Goal: Entertainment & Leisure: Consume media (video, audio)

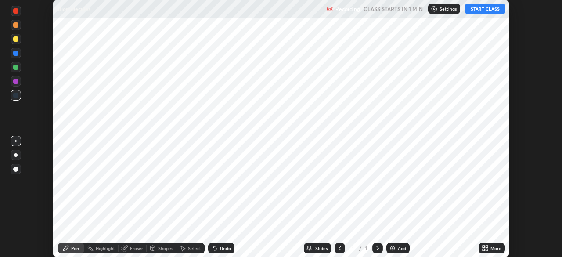
scroll to position [257, 562]
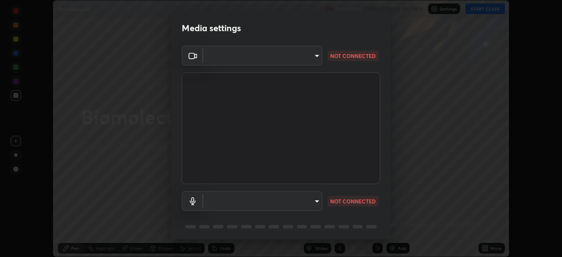
type input "f998bc4046c61b158ae604da705546672abda0c1808058386527230685057052"
type input "communications"
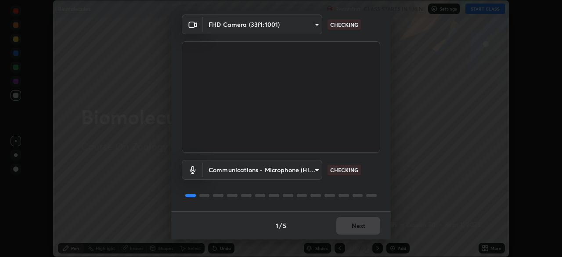
scroll to position [31, 0]
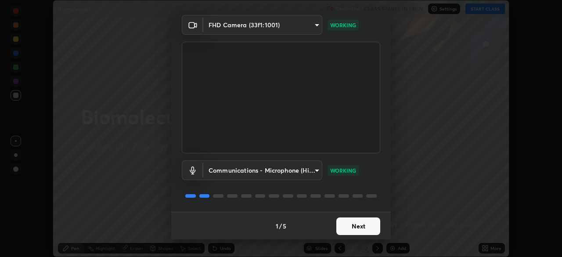
click at [361, 226] on button "Next" at bounding box center [358, 226] width 44 height 18
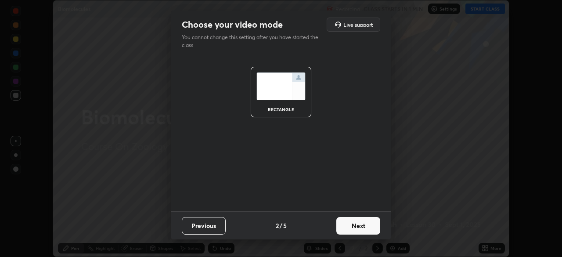
scroll to position [0, 0]
click at [361, 225] on button "Next" at bounding box center [358, 226] width 44 height 18
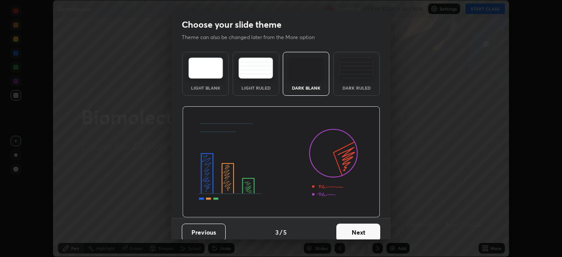
click at [361, 226] on button "Next" at bounding box center [358, 233] width 44 height 18
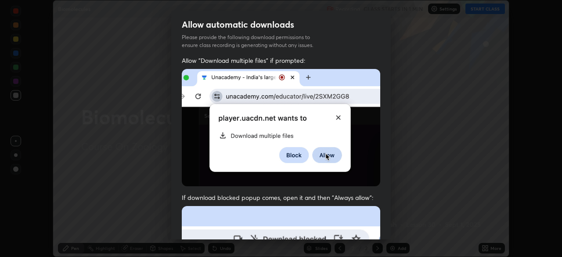
click at [359, 184] on div "Allow "Download multiple files" if prompted: If download blocked popup comes, o…" at bounding box center [281, 241] width 220 height 370
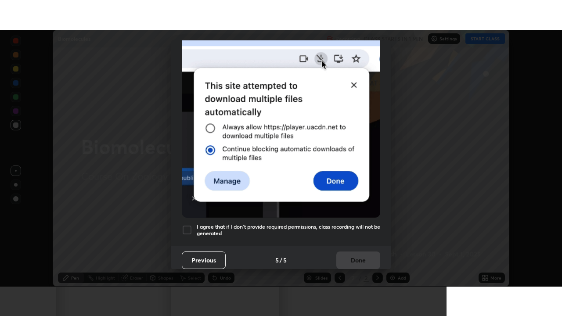
scroll to position [210, 0]
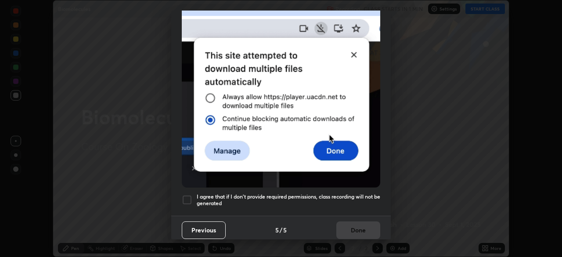
click at [352, 198] on h5 "I agree that if I don't provide required permissions, class recording will not …" at bounding box center [289, 200] width 184 height 14
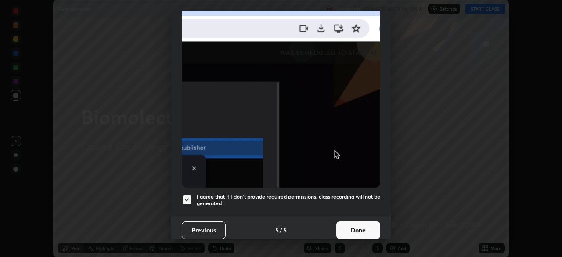
click at [354, 226] on button "Done" at bounding box center [358, 230] width 44 height 18
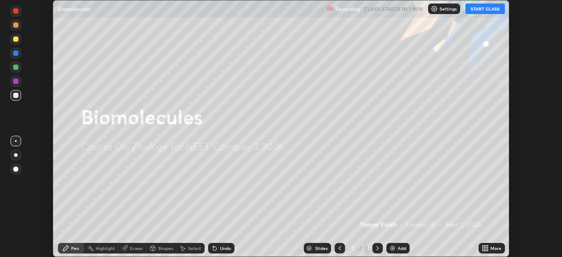
click at [493, 8] on button "START CLASS" at bounding box center [486, 9] width 40 height 11
click at [495, 248] on div "More" at bounding box center [496, 248] width 11 height 4
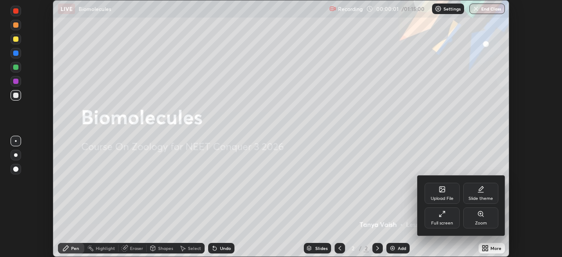
click at [441, 221] on div "Full screen" at bounding box center [442, 223] width 22 height 4
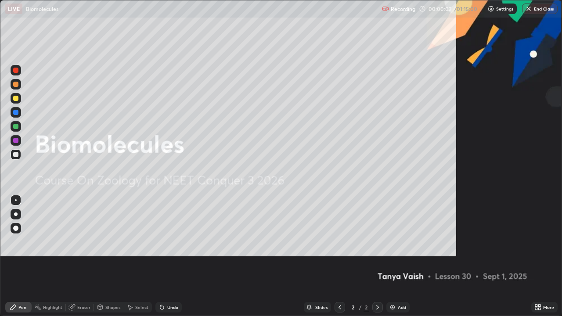
scroll to position [316, 562]
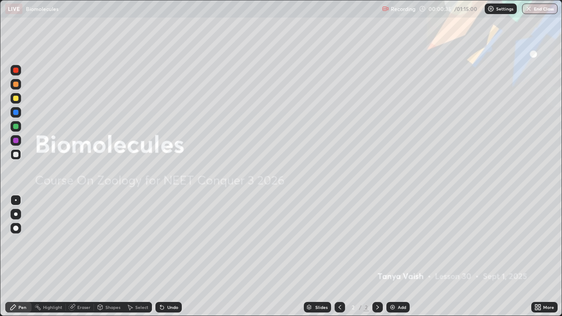
click at [9, 225] on div at bounding box center [16, 228] width 14 height 14
click at [402, 256] on div "Add" at bounding box center [398, 307] width 23 height 11
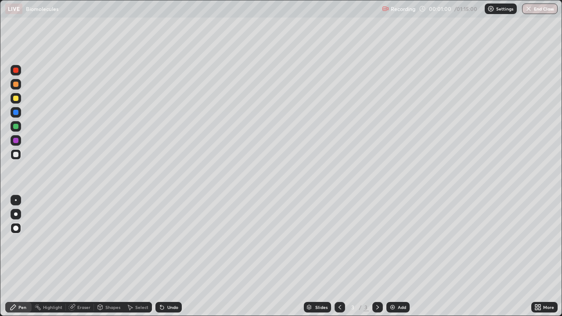
click at [17, 98] on div at bounding box center [15, 98] width 5 height 5
click at [165, 256] on div "Undo" at bounding box center [168, 307] width 26 height 11
click at [16, 214] on div at bounding box center [16, 215] width 4 height 4
click at [160, 256] on icon at bounding box center [160, 305] width 1 height 1
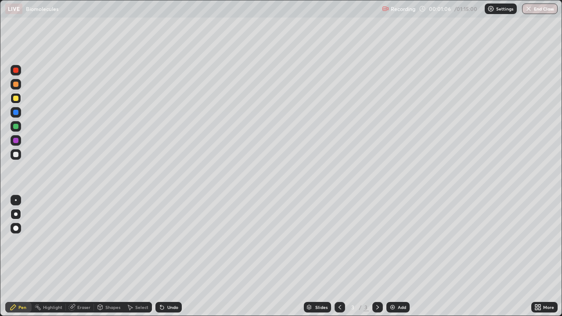
click at [167, 256] on div "Undo" at bounding box center [168, 307] width 26 height 11
click at [165, 256] on div "Undo" at bounding box center [168, 307] width 26 height 11
click at [17, 127] on div at bounding box center [15, 126] width 5 height 5
click at [17, 85] on div at bounding box center [15, 84] width 5 height 5
click at [19, 100] on div at bounding box center [16, 98] width 11 height 11
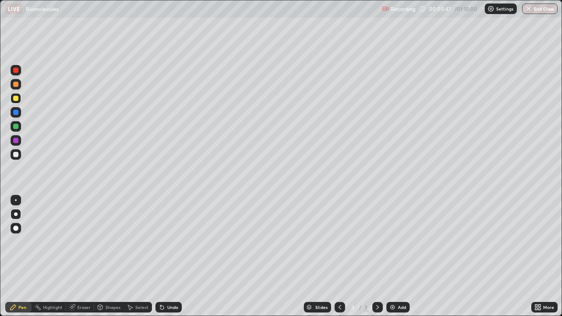
click at [174, 256] on div "Undo" at bounding box center [172, 307] width 11 height 4
click at [20, 111] on div at bounding box center [16, 112] width 11 height 11
click at [175, 256] on div "Undo" at bounding box center [172, 307] width 11 height 4
click at [17, 155] on div at bounding box center [15, 154] width 5 height 5
click at [19, 126] on div at bounding box center [16, 126] width 11 height 11
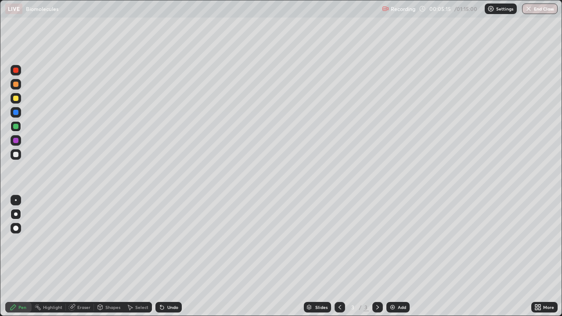
click at [16, 156] on div at bounding box center [15, 154] width 5 height 5
click at [16, 128] on div at bounding box center [15, 126] width 5 height 5
click at [179, 256] on div "Undo" at bounding box center [168, 307] width 26 height 11
click at [181, 256] on div "Undo" at bounding box center [168, 307] width 26 height 11
click at [170, 256] on div "Undo" at bounding box center [172, 307] width 11 height 4
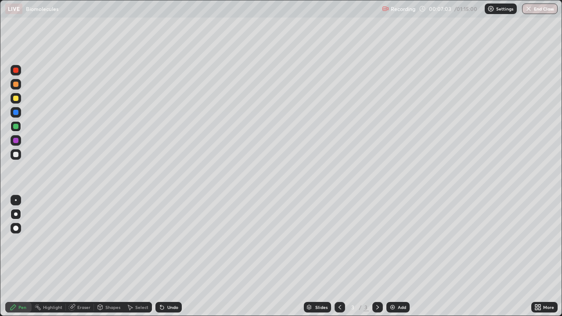
click at [169, 256] on div "Undo" at bounding box center [172, 307] width 11 height 4
click at [165, 256] on div "Undo" at bounding box center [168, 307] width 26 height 11
click at [170, 256] on div "Undo" at bounding box center [172, 307] width 11 height 4
click at [167, 256] on div "Undo" at bounding box center [172, 307] width 11 height 4
click at [15, 153] on div at bounding box center [15, 154] width 5 height 5
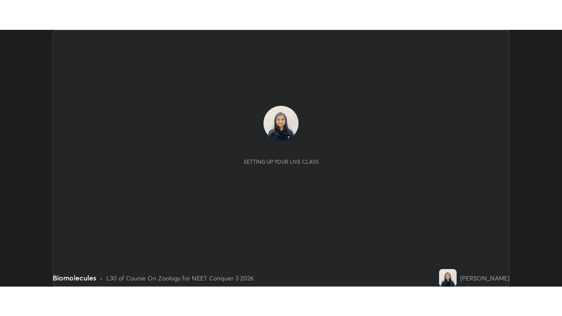
scroll to position [257, 562]
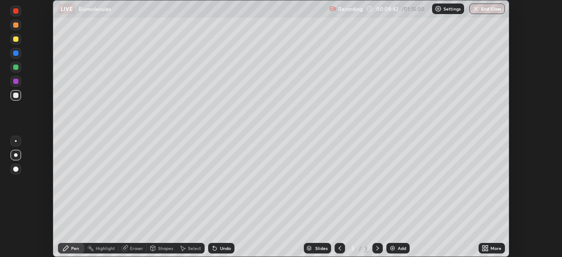
click at [494, 249] on div "More" at bounding box center [496, 248] width 11 height 4
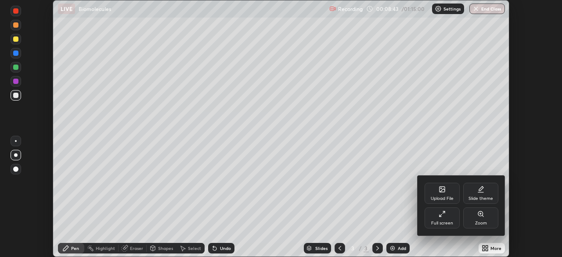
click at [446, 221] on div "Full screen" at bounding box center [442, 223] width 22 height 4
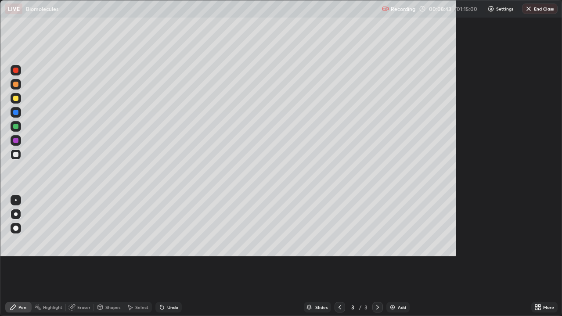
scroll to position [316, 562]
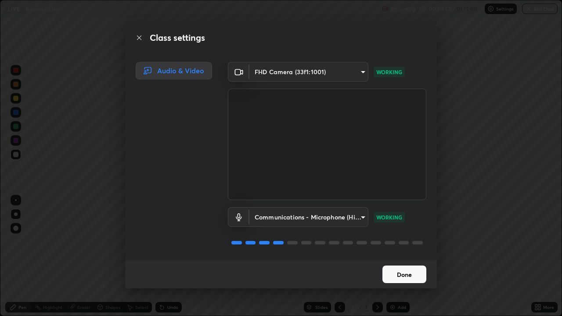
click at [410, 256] on button "Done" at bounding box center [405, 275] width 44 height 18
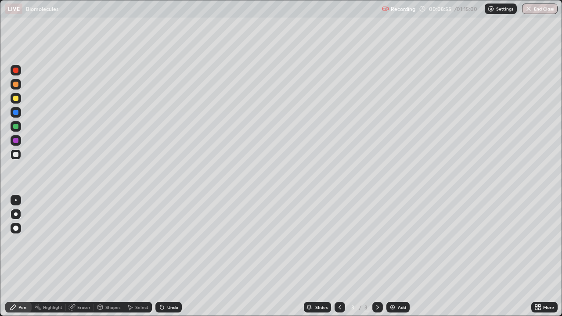
click at [16, 112] on div at bounding box center [15, 112] width 5 height 5
click at [161, 256] on icon at bounding box center [162, 308] width 4 height 4
click at [165, 256] on div "Undo" at bounding box center [168, 307] width 26 height 11
click at [167, 256] on div "Undo" at bounding box center [172, 307] width 11 height 4
click at [169, 256] on div "Undo" at bounding box center [172, 307] width 11 height 4
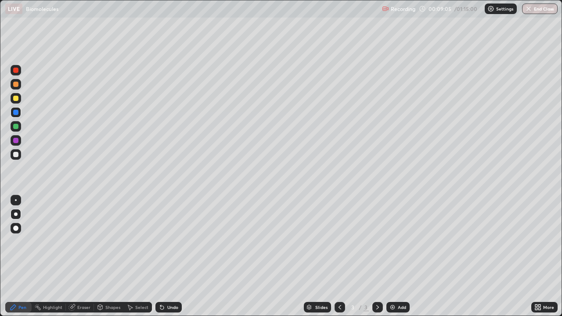
click at [170, 256] on div "Undo" at bounding box center [172, 307] width 11 height 4
click at [171, 256] on div "Undo" at bounding box center [172, 307] width 11 height 4
click at [175, 256] on div "Undo" at bounding box center [172, 307] width 11 height 4
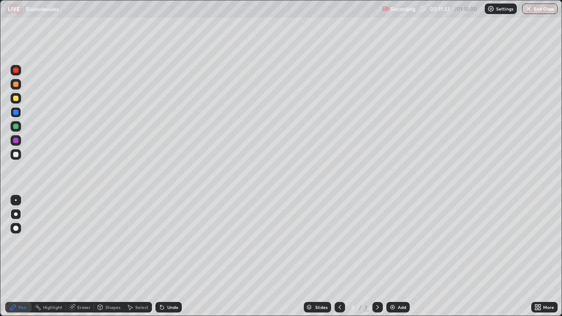
click at [402, 256] on div "Add" at bounding box center [402, 307] width 8 height 4
click at [19, 98] on div at bounding box center [16, 98] width 11 height 11
click at [339, 256] on icon at bounding box center [339, 307] width 7 height 7
click at [377, 256] on icon at bounding box center [377, 307] width 7 height 7
click at [16, 99] on div at bounding box center [15, 98] width 5 height 5
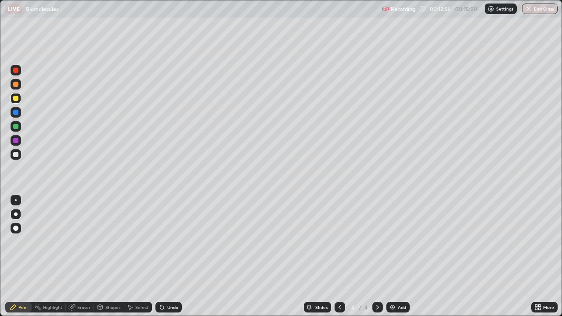
click at [169, 256] on div "Undo" at bounding box center [168, 307] width 26 height 11
click at [171, 256] on div "Undo" at bounding box center [172, 307] width 11 height 4
click at [18, 86] on div at bounding box center [15, 84] width 5 height 5
click at [20, 100] on div at bounding box center [16, 98] width 11 height 11
click at [18, 155] on div at bounding box center [15, 154] width 5 height 5
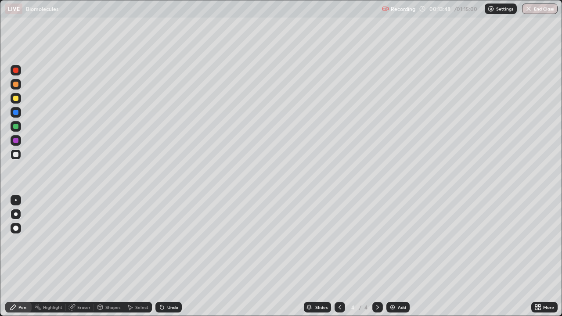
click at [172, 256] on div "Undo" at bounding box center [172, 307] width 11 height 4
click at [17, 155] on div at bounding box center [15, 154] width 5 height 5
click at [16, 142] on div at bounding box center [15, 140] width 5 height 5
click at [180, 256] on div "Undo" at bounding box center [168, 307] width 26 height 11
click at [15, 153] on div at bounding box center [15, 154] width 5 height 5
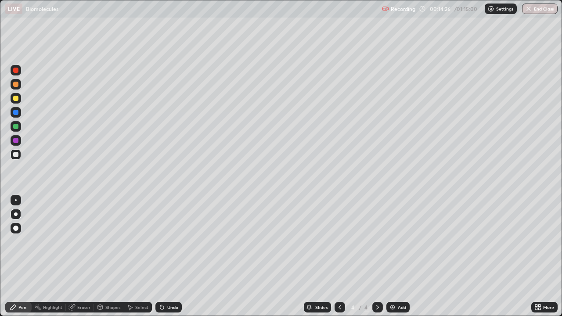
click at [17, 128] on div at bounding box center [15, 126] width 5 height 5
click at [17, 139] on div at bounding box center [15, 140] width 5 height 5
click at [18, 113] on div at bounding box center [15, 112] width 5 height 5
click at [169, 256] on div "Undo" at bounding box center [172, 307] width 11 height 4
click at [168, 256] on div "Undo" at bounding box center [172, 307] width 11 height 4
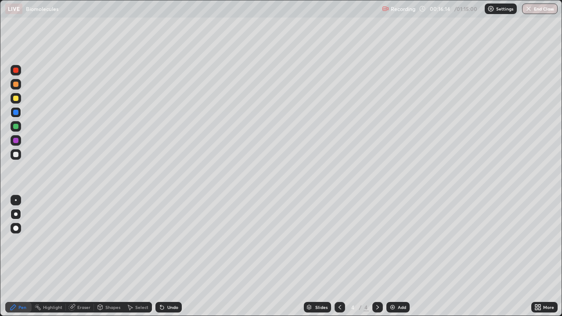
click at [168, 256] on div "Undo" at bounding box center [172, 307] width 11 height 4
click at [169, 256] on div "Undo" at bounding box center [172, 307] width 11 height 4
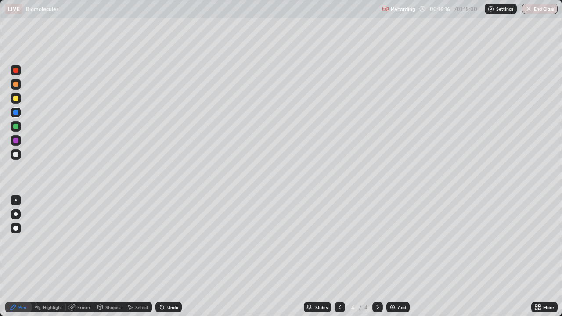
click at [168, 256] on div "Undo" at bounding box center [172, 307] width 11 height 4
click at [169, 256] on div "Undo" at bounding box center [172, 307] width 11 height 4
click at [19, 156] on div at bounding box center [16, 154] width 11 height 11
click at [175, 256] on div "Undo" at bounding box center [172, 307] width 11 height 4
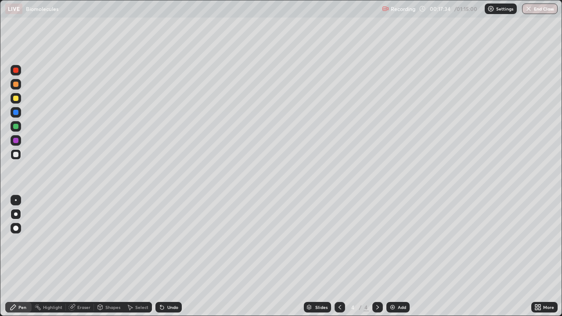
click at [177, 256] on div "Undo" at bounding box center [172, 307] width 11 height 4
click at [179, 256] on div "Undo" at bounding box center [168, 307] width 26 height 11
click at [180, 256] on div "Undo" at bounding box center [168, 307] width 26 height 11
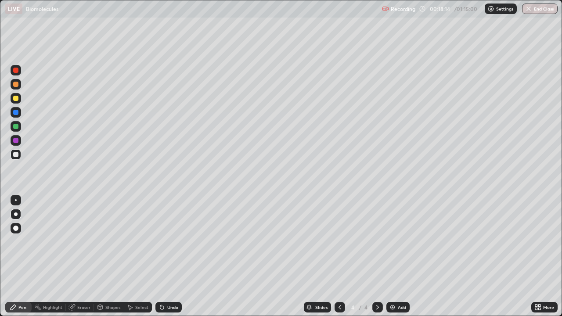
click at [87, 256] on div "Eraser" at bounding box center [83, 307] width 13 height 4
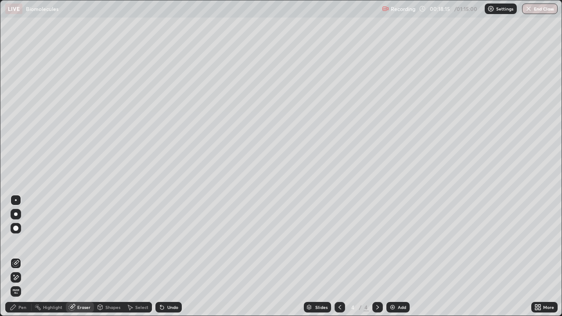
click at [26, 256] on div "Pen" at bounding box center [22, 307] width 8 height 4
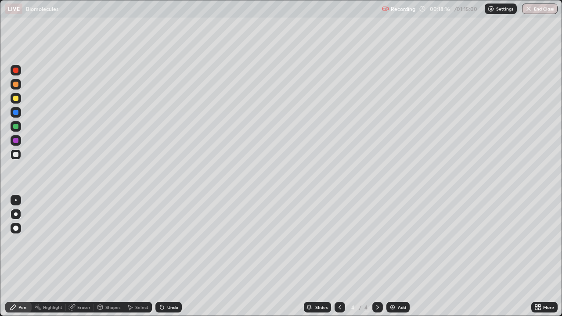
click at [16, 126] on div at bounding box center [15, 126] width 5 height 5
click at [400, 256] on div "Add" at bounding box center [402, 307] width 8 height 4
click at [18, 86] on div at bounding box center [15, 84] width 5 height 5
click at [170, 256] on div "Undo" at bounding box center [172, 307] width 11 height 4
click at [165, 256] on div "Undo" at bounding box center [168, 307] width 26 height 11
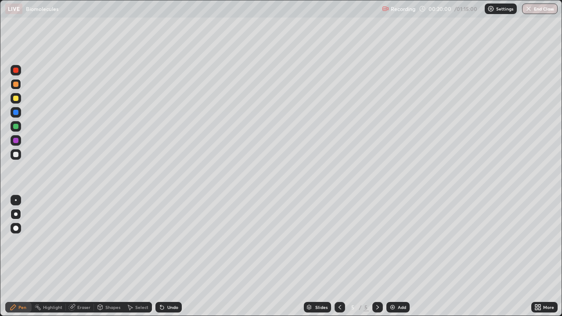
click at [16, 98] on div at bounding box center [15, 98] width 5 height 5
click at [17, 114] on div at bounding box center [15, 112] width 5 height 5
click at [17, 127] on div at bounding box center [15, 126] width 5 height 5
click at [328, 124] on icon at bounding box center [328, 123] width 1 height 1
click at [133, 148] on button "Undo" at bounding box center [141, 152] width 25 height 11
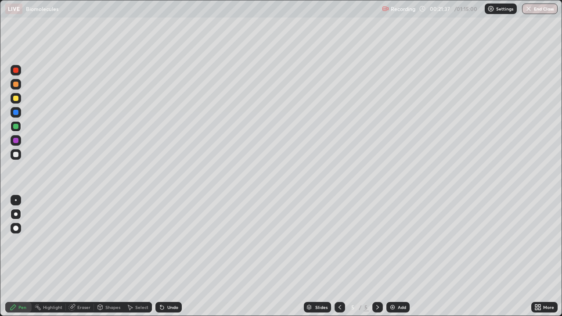
click at [17, 86] on div at bounding box center [15, 84] width 5 height 5
click at [170, 256] on div "Undo" at bounding box center [172, 307] width 11 height 4
click at [171, 256] on div "Undo" at bounding box center [172, 307] width 11 height 4
click at [168, 256] on div "Undo" at bounding box center [168, 307] width 26 height 11
click at [16, 158] on div at bounding box center [16, 154] width 11 height 11
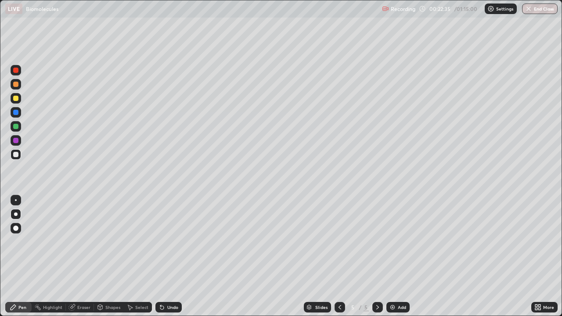
click at [16, 127] on div at bounding box center [15, 126] width 5 height 5
click at [17, 100] on div at bounding box center [15, 98] width 5 height 5
click at [20, 154] on div at bounding box center [16, 154] width 11 height 11
click at [15, 127] on div at bounding box center [15, 126] width 5 height 5
click at [17, 156] on div at bounding box center [15, 154] width 5 height 5
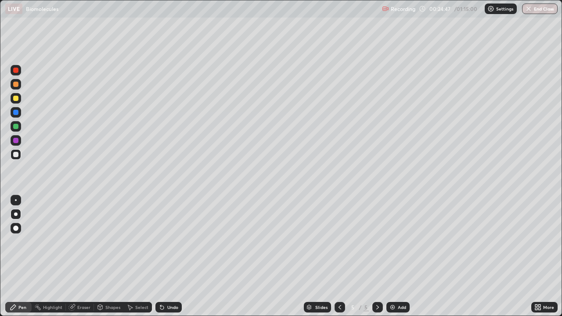
click at [175, 256] on div "Undo" at bounding box center [168, 307] width 26 height 11
click at [17, 128] on div at bounding box center [15, 126] width 5 height 5
click at [19, 99] on div at bounding box center [16, 98] width 11 height 11
click at [400, 256] on div "Add" at bounding box center [402, 307] width 8 height 4
click at [18, 87] on div at bounding box center [16, 84] width 11 height 11
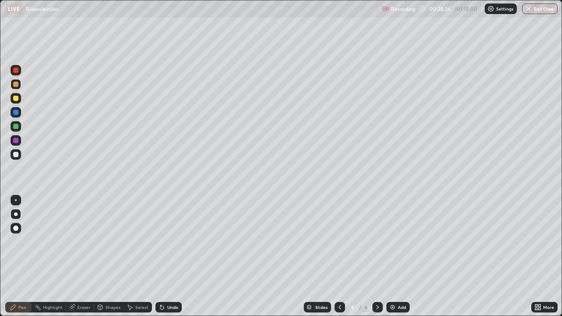
click at [16, 98] on div at bounding box center [15, 98] width 5 height 5
click at [20, 154] on div at bounding box center [16, 154] width 11 height 11
click at [164, 256] on div "Undo" at bounding box center [168, 307] width 26 height 11
click at [167, 256] on div "Undo" at bounding box center [172, 307] width 11 height 4
click at [166, 256] on div "Undo" at bounding box center [168, 307] width 26 height 11
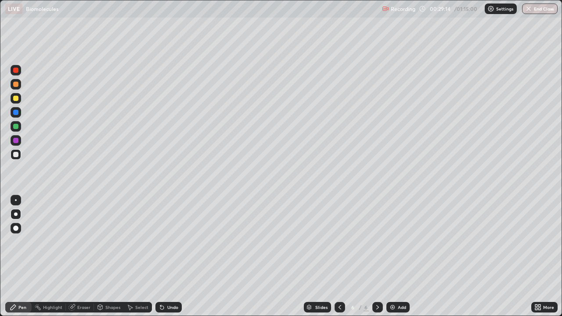
click at [17, 98] on div at bounding box center [15, 98] width 5 height 5
click at [18, 155] on div at bounding box center [15, 154] width 5 height 5
click at [16, 127] on div at bounding box center [15, 126] width 5 height 5
click at [171, 256] on div "Undo" at bounding box center [172, 307] width 11 height 4
click at [397, 256] on div "Add" at bounding box center [398, 307] width 23 height 11
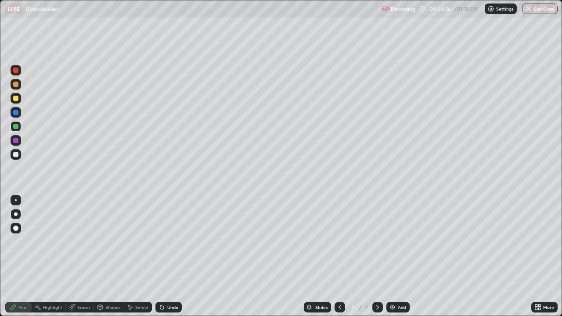
click at [18, 97] on div at bounding box center [15, 98] width 5 height 5
click at [19, 113] on div at bounding box center [16, 112] width 11 height 11
click at [16, 98] on div at bounding box center [15, 98] width 5 height 5
click at [19, 155] on div at bounding box center [16, 154] width 11 height 11
click at [18, 99] on div at bounding box center [15, 98] width 5 height 5
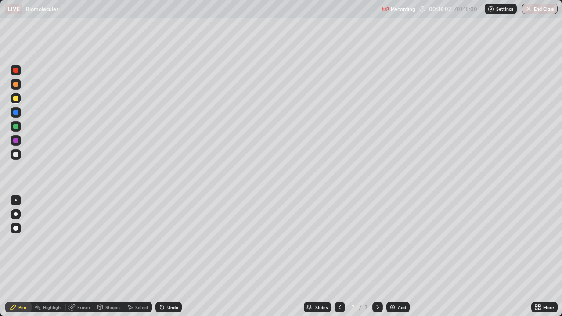
click at [20, 128] on div at bounding box center [16, 126] width 11 height 11
click at [19, 155] on div at bounding box center [16, 154] width 11 height 11
click at [16, 127] on div at bounding box center [15, 126] width 5 height 5
click at [404, 256] on div "Add" at bounding box center [402, 307] width 8 height 4
click at [16, 98] on div at bounding box center [15, 98] width 5 height 5
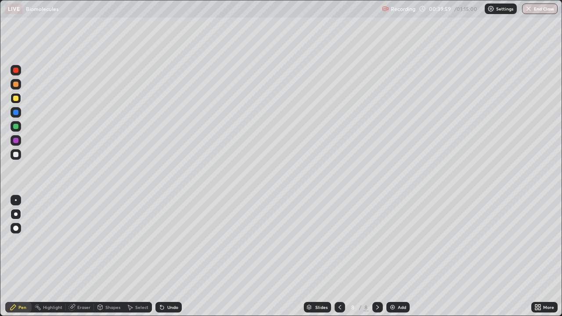
click at [168, 256] on div "Undo" at bounding box center [168, 307] width 26 height 11
click at [173, 256] on div "Undo" at bounding box center [172, 307] width 11 height 4
click at [174, 256] on div "Undo" at bounding box center [172, 307] width 11 height 4
click at [16, 84] on div at bounding box center [15, 84] width 5 height 5
click at [167, 256] on div "Undo" at bounding box center [168, 307] width 26 height 11
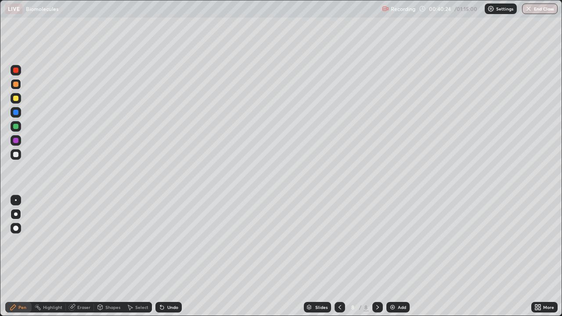
click at [169, 256] on div "Undo" at bounding box center [172, 307] width 11 height 4
click at [339, 99] on button "Undo" at bounding box center [348, 103] width 25 height 11
click at [17, 112] on div at bounding box center [15, 112] width 5 height 5
click at [18, 124] on div at bounding box center [15, 126] width 5 height 5
click at [18, 98] on div at bounding box center [15, 98] width 5 height 5
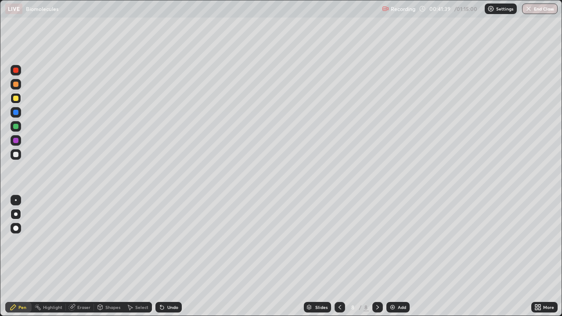
click at [21, 128] on div at bounding box center [16, 126] width 11 height 11
click at [19, 113] on div at bounding box center [16, 112] width 11 height 11
click at [16, 98] on div at bounding box center [15, 98] width 5 height 5
click at [15, 108] on div at bounding box center [16, 112] width 11 height 11
click at [173, 256] on div "Undo" at bounding box center [168, 307] width 26 height 11
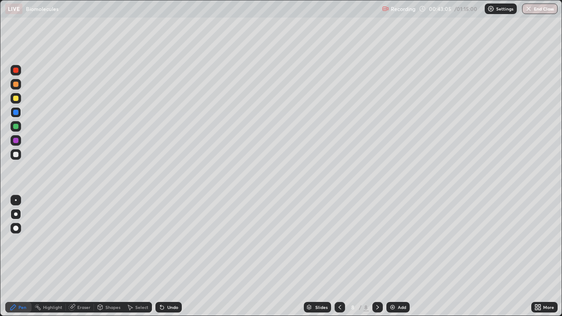
click at [17, 101] on div at bounding box center [15, 98] width 5 height 5
click at [395, 256] on div "Add" at bounding box center [398, 307] width 23 height 11
click at [18, 86] on div at bounding box center [15, 84] width 5 height 5
click at [174, 256] on div "Undo" at bounding box center [168, 307] width 26 height 11
click at [18, 113] on div at bounding box center [15, 112] width 5 height 5
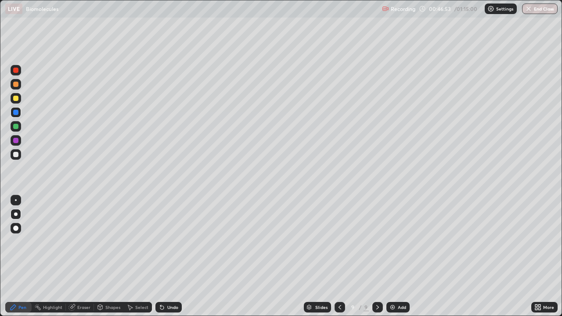
click at [16, 155] on div at bounding box center [15, 154] width 5 height 5
click at [173, 256] on div "Undo" at bounding box center [172, 307] width 11 height 4
click at [168, 256] on div "Undo" at bounding box center [172, 307] width 11 height 4
click at [16, 126] on div at bounding box center [15, 126] width 5 height 5
click at [20, 155] on div at bounding box center [16, 154] width 11 height 11
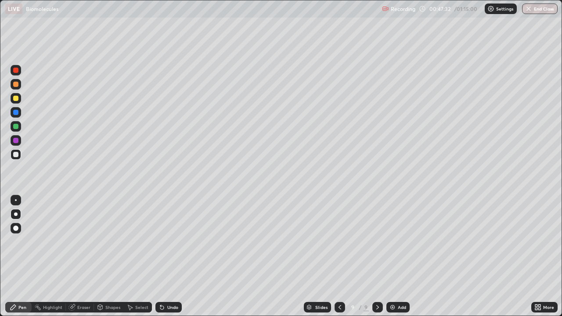
click at [16, 126] on div at bounding box center [15, 126] width 5 height 5
click at [16, 155] on div at bounding box center [15, 154] width 5 height 5
click at [16, 126] on div at bounding box center [15, 126] width 5 height 5
click at [20, 153] on div at bounding box center [16, 154] width 11 height 11
click at [17, 130] on div at bounding box center [16, 126] width 11 height 11
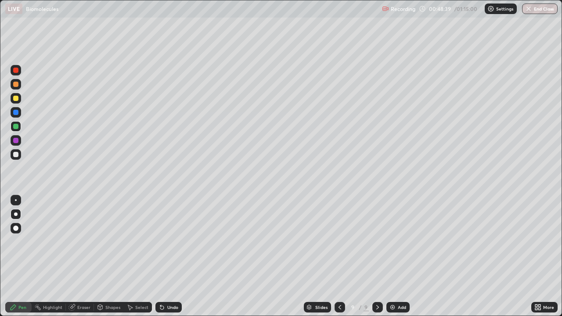
click at [21, 158] on div at bounding box center [16, 155] width 11 height 14
click at [20, 128] on div at bounding box center [16, 126] width 11 height 11
click at [401, 256] on div "Add" at bounding box center [402, 307] width 8 height 4
click at [20, 102] on div at bounding box center [16, 98] width 11 height 11
click at [173, 256] on div "Undo" at bounding box center [172, 307] width 11 height 4
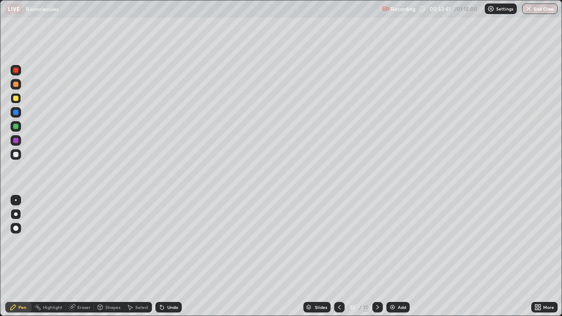
click at [173, 256] on div "Undo" at bounding box center [172, 307] width 11 height 4
click at [177, 256] on div "Undo" at bounding box center [172, 307] width 11 height 4
click at [179, 256] on div "Undo" at bounding box center [168, 307] width 26 height 11
click at [176, 256] on div "Undo" at bounding box center [172, 307] width 11 height 4
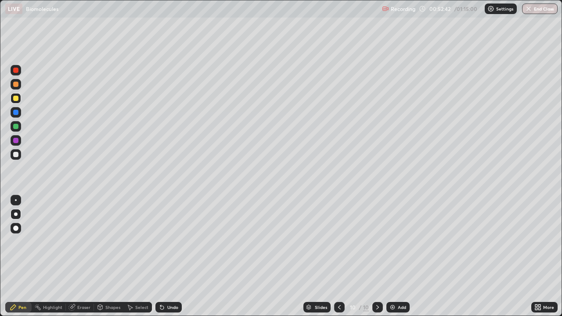
click at [177, 256] on div "Undo" at bounding box center [168, 307] width 26 height 11
click at [173, 256] on div "Undo" at bounding box center [172, 307] width 11 height 4
click at [174, 256] on div "Undo" at bounding box center [172, 307] width 11 height 4
click at [18, 82] on div at bounding box center [16, 84] width 11 height 11
click at [18, 101] on div at bounding box center [16, 98] width 11 height 11
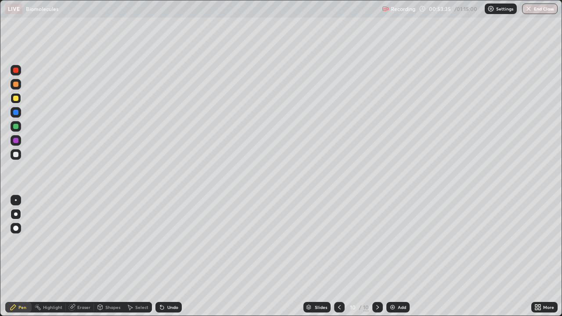
click at [16, 155] on div at bounding box center [15, 154] width 5 height 5
click at [17, 126] on div at bounding box center [15, 126] width 5 height 5
click at [16, 155] on div at bounding box center [15, 154] width 5 height 5
click at [18, 126] on div at bounding box center [15, 126] width 5 height 5
click at [18, 112] on div at bounding box center [15, 112] width 5 height 5
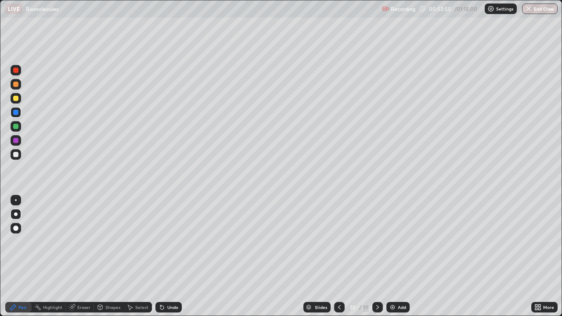
click at [18, 102] on div at bounding box center [16, 98] width 11 height 11
click at [17, 155] on div at bounding box center [15, 154] width 5 height 5
click at [21, 127] on div at bounding box center [16, 126] width 11 height 11
click at [20, 141] on div at bounding box center [16, 140] width 11 height 11
click at [20, 156] on div at bounding box center [16, 154] width 11 height 11
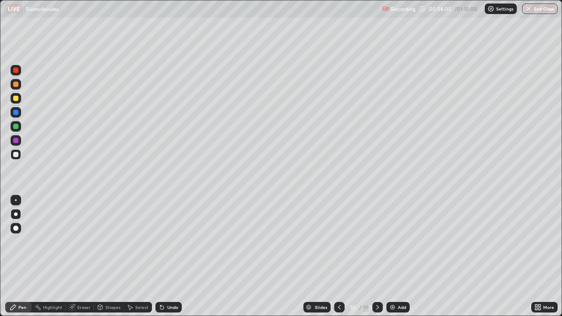
click at [20, 143] on div at bounding box center [16, 140] width 11 height 11
click at [20, 159] on div at bounding box center [16, 155] width 11 height 14
click at [19, 112] on div at bounding box center [16, 112] width 11 height 11
click at [399, 256] on div "Add" at bounding box center [402, 307] width 8 height 4
click at [17, 84] on div at bounding box center [15, 84] width 5 height 5
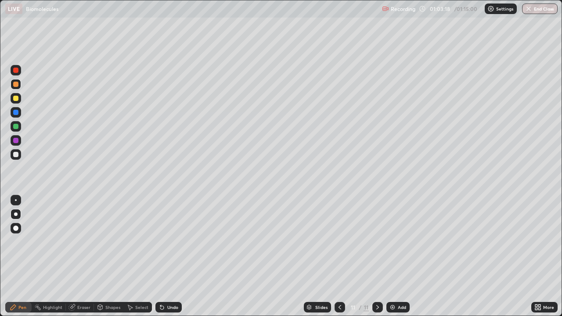
click at [111, 256] on div "Shapes" at bounding box center [112, 307] width 15 height 4
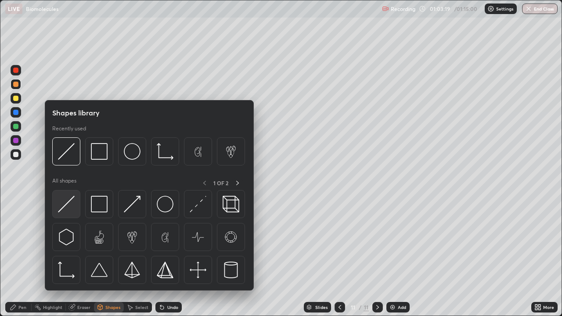
click at [69, 205] on img at bounding box center [66, 204] width 17 height 17
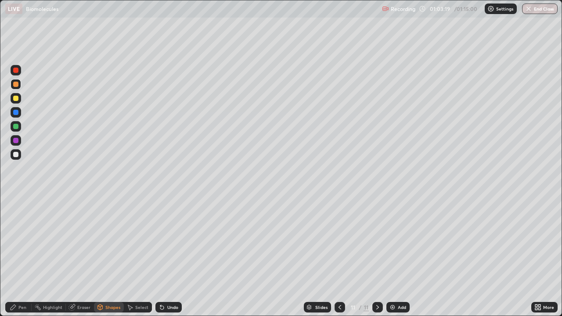
click at [17, 156] on div at bounding box center [15, 154] width 5 height 5
click at [173, 256] on div "Undo" at bounding box center [172, 307] width 11 height 4
click at [111, 256] on div "Shapes" at bounding box center [112, 307] width 15 height 4
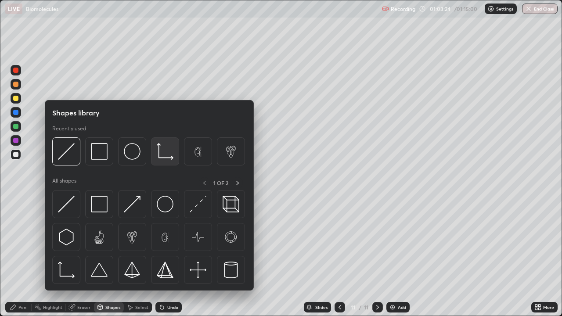
click at [166, 158] on img at bounding box center [165, 151] width 17 height 17
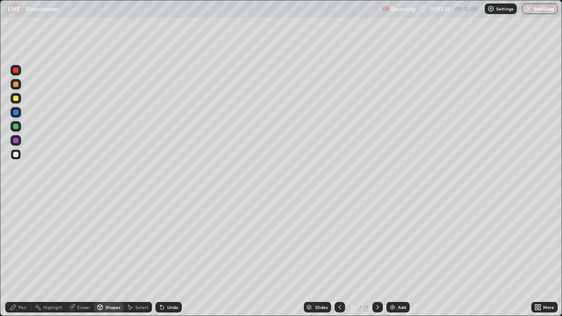
click at [24, 256] on div "Pen" at bounding box center [22, 307] width 8 height 4
click at [16, 112] on div at bounding box center [15, 112] width 5 height 5
click at [17, 129] on div at bounding box center [15, 126] width 5 height 5
click at [17, 99] on div at bounding box center [15, 98] width 5 height 5
click at [166, 256] on div "Undo" at bounding box center [168, 307] width 26 height 11
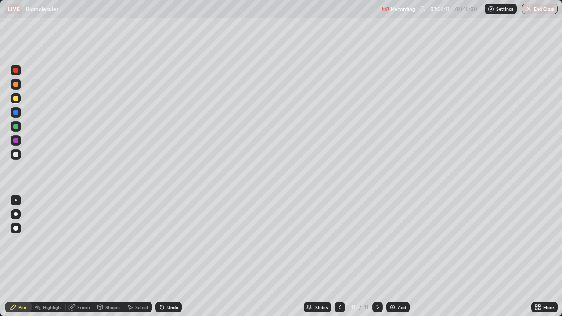
click at [170, 256] on div "Undo" at bounding box center [168, 307] width 26 height 11
click at [170, 256] on div "Undo" at bounding box center [172, 307] width 11 height 4
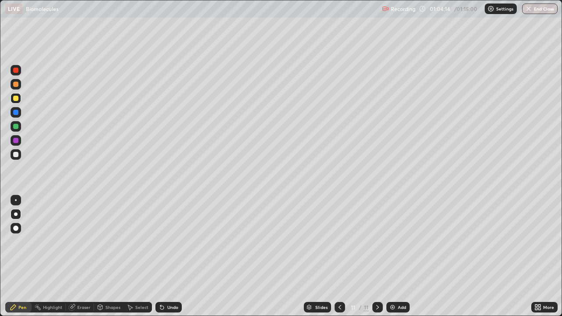
click at [111, 256] on div "Shapes" at bounding box center [112, 307] width 15 height 4
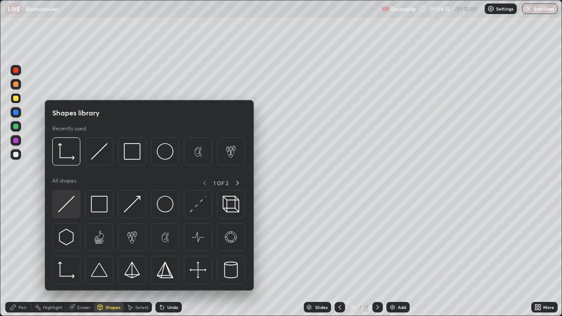
click at [73, 203] on img at bounding box center [66, 204] width 17 height 17
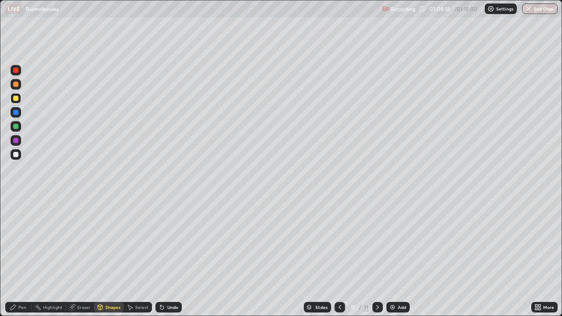
click at [16, 141] on div at bounding box center [15, 140] width 5 height 5
click at [172, 256] on div "Undo" at bounding box center [168, 307] width 26 height 11
click at [25, 256] on div "Pen" at bounding box center [22, 307] width 8 height 4
click at [16, 85] on div at bounding box center [15, 84] width 5 height 5
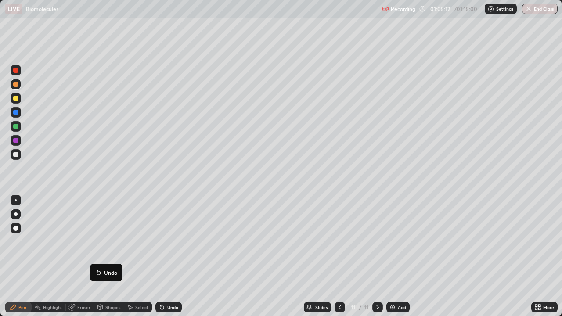
click at [19, 155] on div at bounding box center [16, 154] width 11 height 11
click at [108, 256] on div "Shapes" at bounding box center [112, 307] width 15 height 4
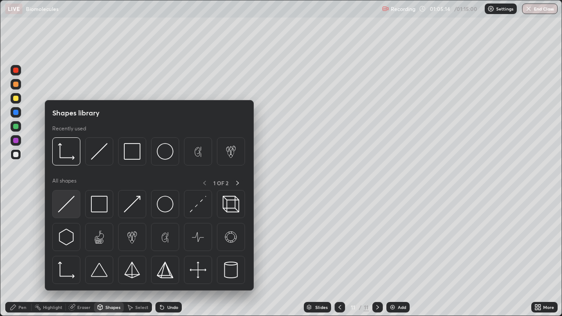
click at [72, 207] on img at bounding box center [66, 204] width 17 height 17
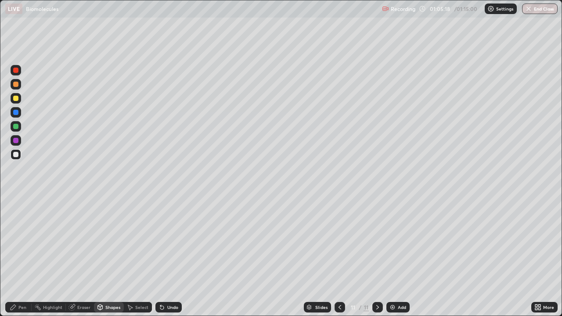
click at [24, 256] on div "Pen" at bounding box center [22, 307] width 8 height 4
click at [18, 88] on div at bounding box center [16, 84] width 11 height 11
click at [18, 101] on div at bounding box center [16, 98] width 11 height 11
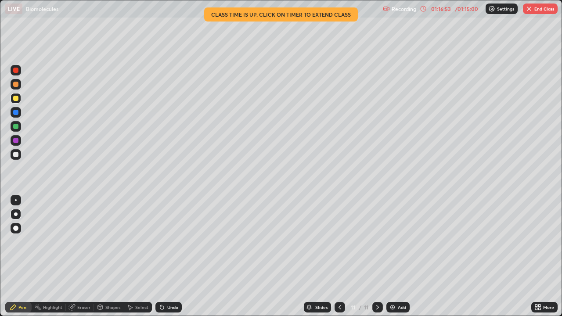
click at [545, 8] on button "End Class" at bounding box center [540, 9] width 35 height 11
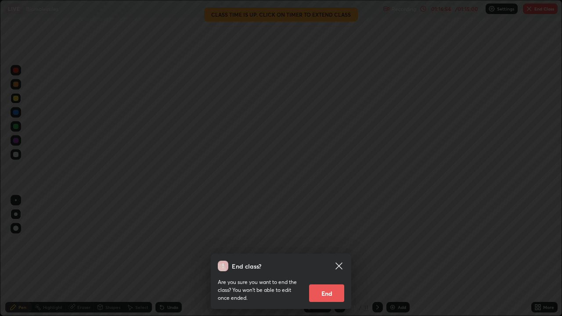
click at [330, 256] on button "End" at bounding box center [326, 294] width 35 height 18
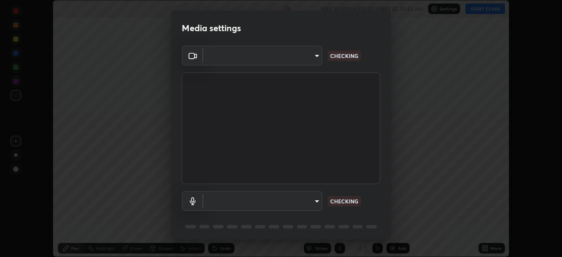
scroll to position [257, 562]
type input "f998bc4046c61b158ae604da705546672abda0c1808058386527230685057052"
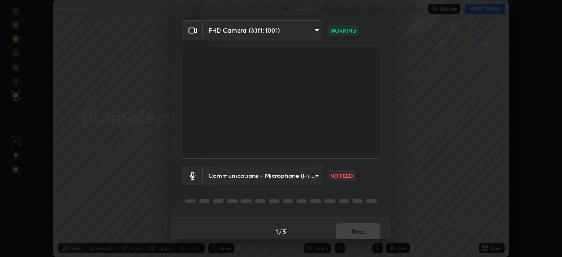
scroll to position [25, 0]
click at [316, 177] on body "Erase all Biomolecules Recording WAS SCHEDULED TO START AT 10:40 AM Settings ST…" at bounding box center [281, 128] width 562 height 257
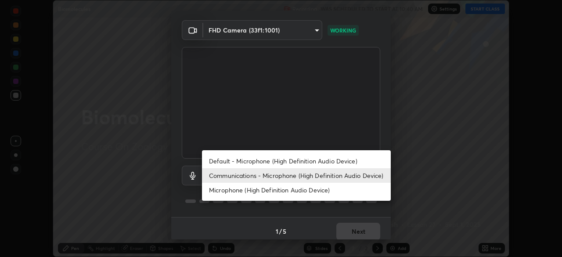
click at [316, 159] on li "Default - Microphone (High Definition Audio Device)" at bounding box center [296, 161] width 189 height 14
type input "default"
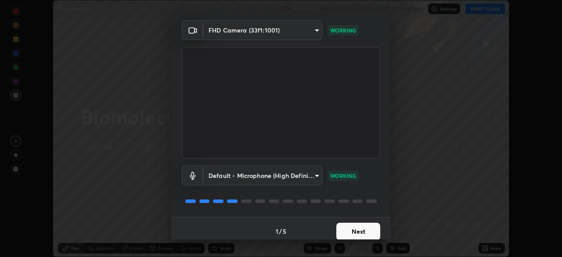
click at [360, 231] on button "Next" at bounding box center [358, 232] width 44 height 18
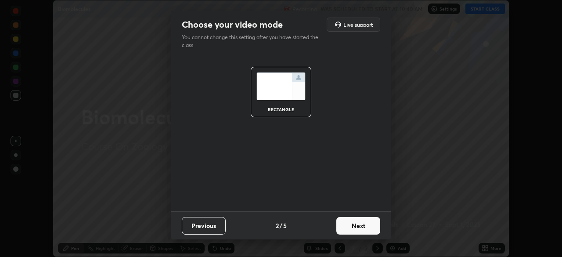
scroll to position [0, 0]
click at [362, 228] on button "Next" at bounding box center [358, 226] width 44 height 18
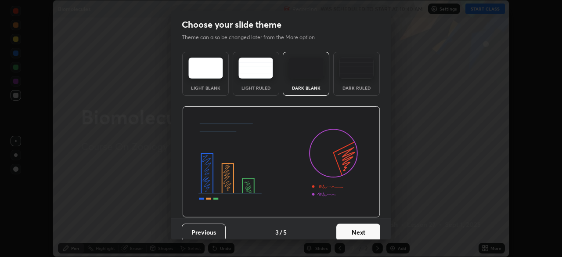
click at [361, 228] on button "Next" at bounding box center [358, 233] width 44 height 18
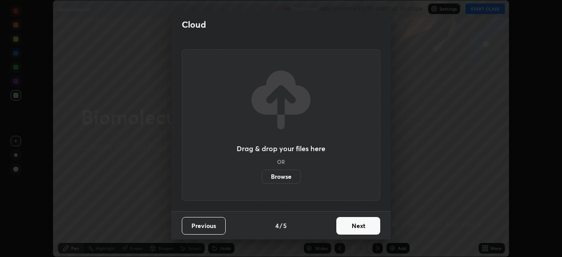
click at [360, 231] on button "Next" at bounding box center [358, 226] width 44 height 18
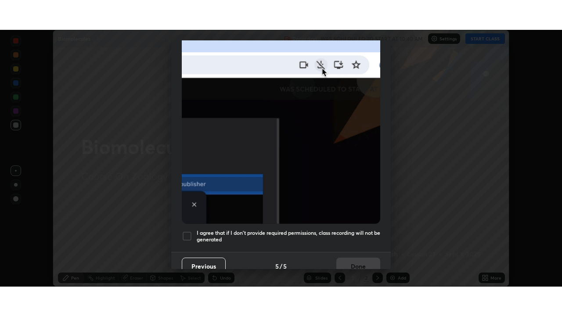
scroll to position [210, 0]
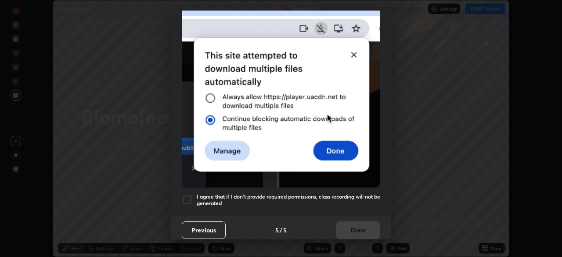
click at [345, 207] on div "Allow "Download multiple files" if prompted: If download blocked popup comes, o…" at bounding box center [281, 31] width 220 height 370
click at [346, 225] on div "Previous 5 / 5 Done" at bounding box center [281, 230] width 220 height 28
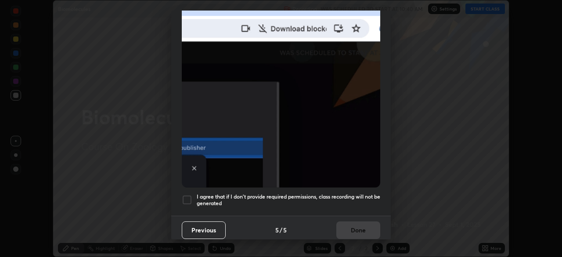
click at [346, 200] on h5 "I agree that if I don't provide required permissions, class recording will not …" at bounding box center [289, 200] width 184 height 14
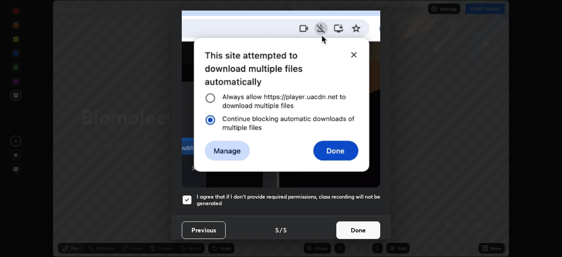
click at [350, 224] on button "Done" at bounding box center [358, 230] width 44 height 18
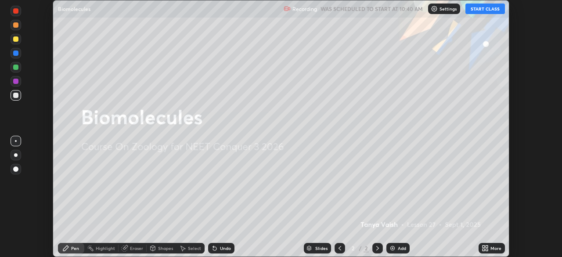
click at [491, 11] on button "START CLASS" at bounding box center [486, 9] width 40 height 11
click at [495, 246] on div "More" at bounding box center [496, 248] width 11 height 4
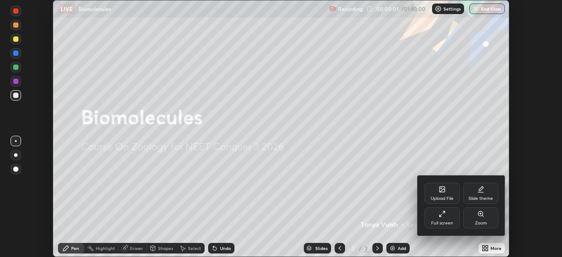
click at [448, 217] on div "Full screen" at bounding box center [442, 217] width 35 height 21
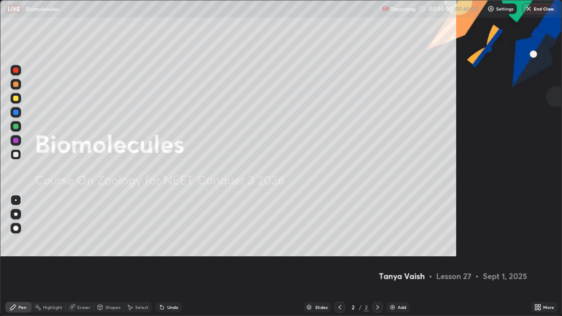
scroll to position [316, 562]
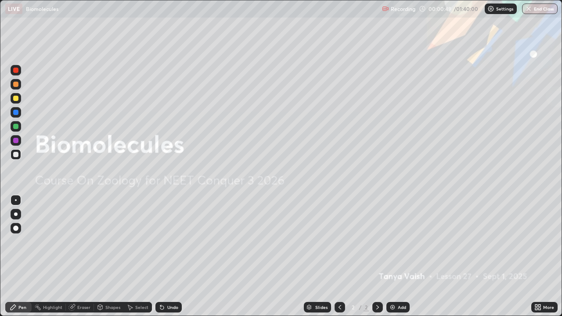
click at [394, 256] on img at bounding box center [392, 307] width 7 height 7
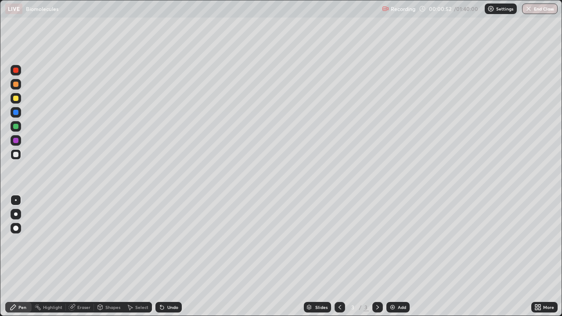
click at [111, 256] on div "Shapes" at bounding box center [112, 307] width 15 height 4
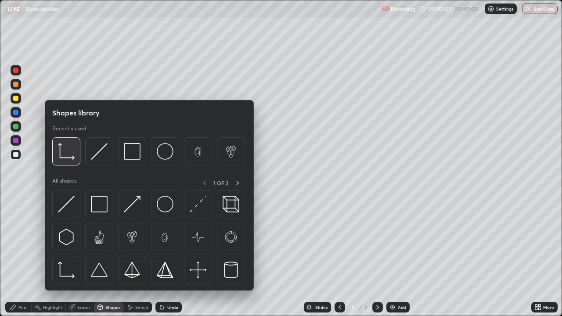
click at [70, 158] on img at bounding box center [66, 151] width 17 height 17
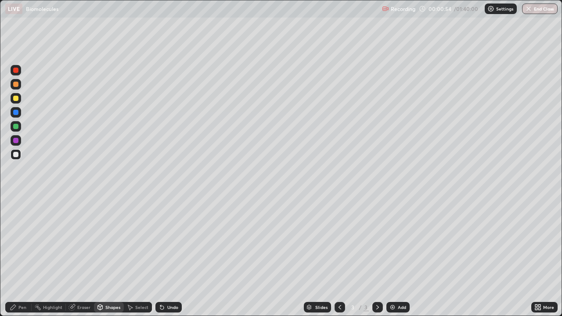
click at [20, 100] on div at bounding box center [16, 98] width 11 height 11
click at [18, 115] on div at bounding box center [15, 112] width 5 height 5
click at [18, 127] on div at bounding box center [15, 126] width 5 height 5
click at [25, 256] on div "Pen" at bounding box center [18, 307] width 26 height 11
click at [17, 111] on div at bounding box center [15, 112] width 5 height 5
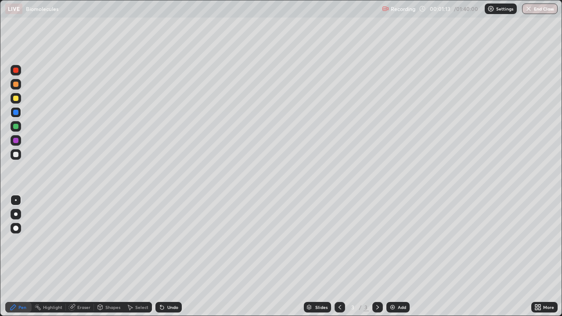
click at [16, 98] on div at bounding box center [15, 98] width 5 height 5
click at [17, 114] on div at bounding box center [15, 112] width 5 height 5
click at [169, 256] on div "Undo" at bounding box center [172, 307] width 11 height 4
click at [167, 256] on div "Undo" at bounding box center [172, 307] width 11 height 4
click at [15, 141] on div at bounding box center [15, 140] width 5 height 5
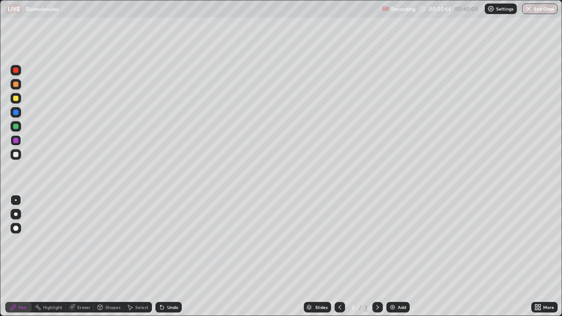
click at [16, 214] on div at bounding box center [16, 215] width 4 height 4
click at [16, 100] on div at bounding box center [15, 98] width 5 height 5
click at [16, 155] on div at bounding box center [15, 154] width 5 height 5
click at [16, 99] on div at bounding box center [15, 98] width 5 height 5
click at [15, 156] on div at bounding box center [15, 154] width 5 height 5
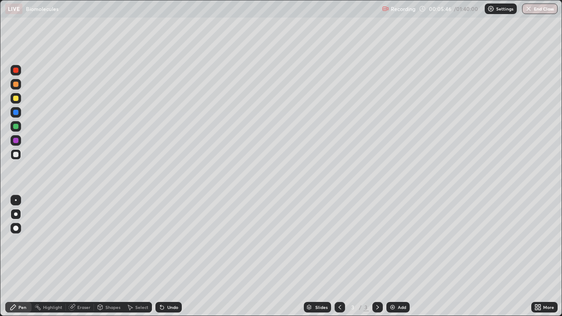
click at [13, 99] on div at bounding box center [15, 98] width 5 height 5
click at [17, 83] on div at bounding box center [15, 84] width 5 height 5
click at [398, 256] on div "Add" at bounding box center [402, 307] width 8 height 4
click at [16, 98] on div at bounding box center [15, 98] width 5 height 5
click at [16, 127] on div at bounding box center [15, 126] width 5 height 5
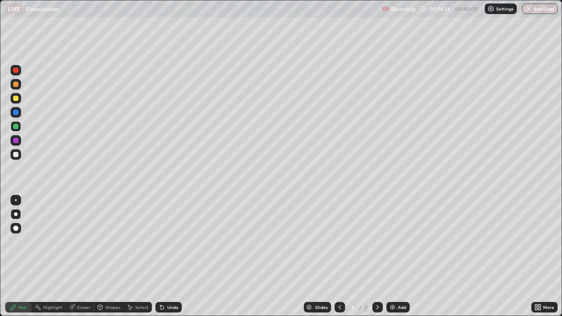
click at [15, 155] on div at bounding box center [15, 154] width 5 height 5
click at [16, 98] on div at bounding box center [15, 98] width 5 height 5
click at [19, 154] on div at bounding box center [16, 154] width 11 height 11
click at [173, 256] on div "Undo" at bounding box center [172, 307] width 11 height 4
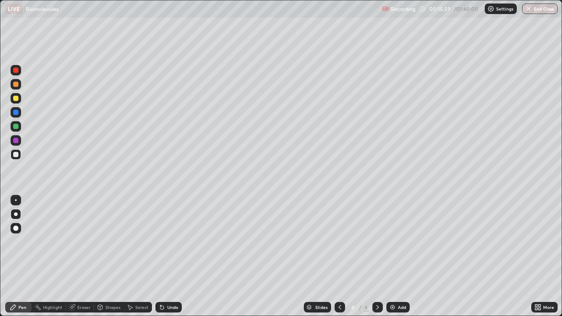
click at [172, 256] on div "Undo" at bounding box center [172, 307] width 11 height 4
click at [167, 256] on div "Undo" at bounding box center [172, 307] width 11 height 4
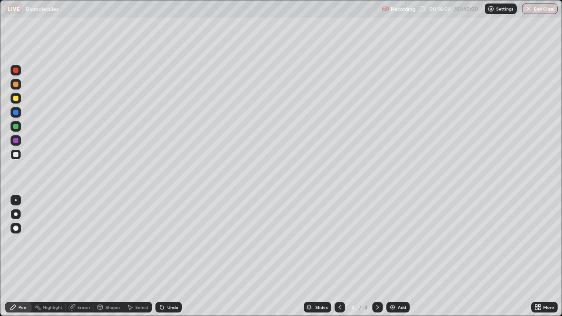
click at [168, 256] on div "Undo" at bounding box center [172, 307] width 11 height 4
click at [168, 256] on div "Undo" at bounding box center [168, 307] width 26 height 11
click at [17, 114] on div at bounding box center [15, 112] width 5 height 5
click at [168, 256] on div "Undo" at bounding box center [172, 307] width 11 height 4
click at [16, 100] on div at bounding box center [15, 98] width 5 height 5
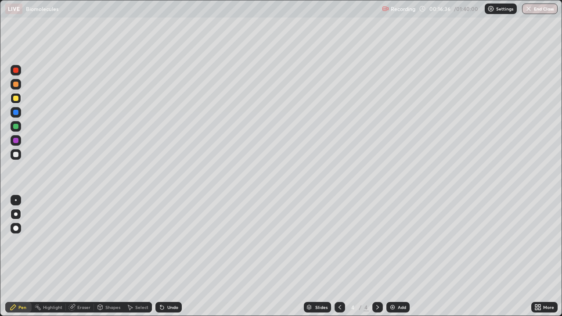
click at [16, 154] on div at bounding box center [15, 154] width 5 height 5
click at [16, 101] on div at bounding box center [15, 98] width 5 height 5
click at [16, 155] on div at bounding box center [15, 154] width 5 height 5
click at [85, 256] on div "Eraser" at bounding box center [83, 307] width 13 height 4
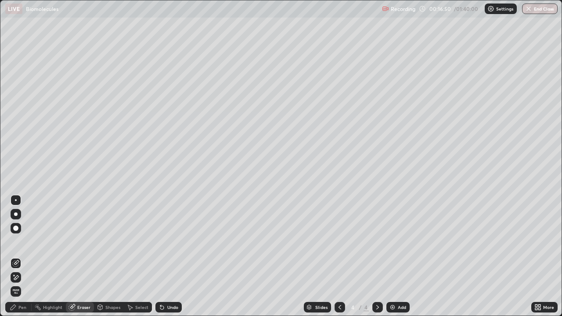
click at [25, 256] on div "Pen" at bounding box center [22, 307] width 8 height 4
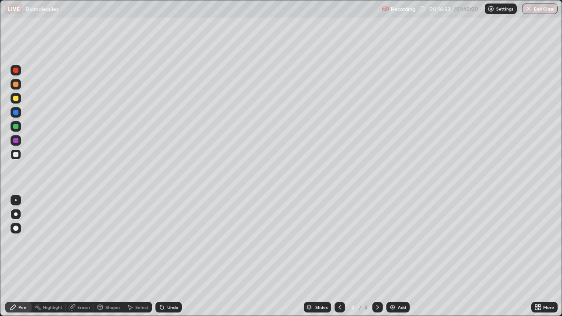
click at [15, 128] on div at bounding box center [15, 126] width 5 height 5
click at [18, 102] on div at bounding box center [16, 98] width 11 height 11
click at [18, 154] on div at bounding box center [15, 154] width 5 height 5
click at [168, 256] on div "Undo" at bounding box center [168, 307] width 26 height 11
click at [168, 256] on div "Undo" at bounding box center [172, 307] width 11 height 4
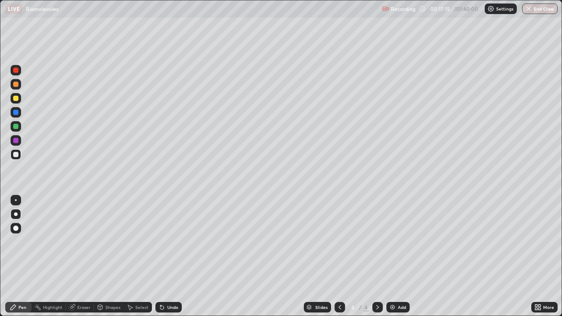
click at [18, 98] on div at bounding box center [15, 98] width 5 height 5
click at [20, 155] on div at bounding box center [16, 154] width 11 height 11
click at [179, 256] on div "Undo" at bounding box center [168, 307] width 26 height 11
click at [19, 98] on div at bounding box center [16, 98] width 11 height 11
click at [17, 155] on div at bounding box center [15, 154] width 5 height 5
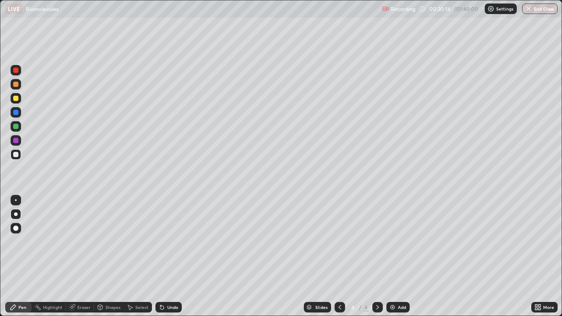
click at [21, 101] on div at bounding box center [16, 98] width 11 height 11
click at [19, 152] on div at bounding box center [16, 154] width 11 height 11
click at [86, 256] on div "Eraser" at bounding box center [83, 307] width 13 height 4
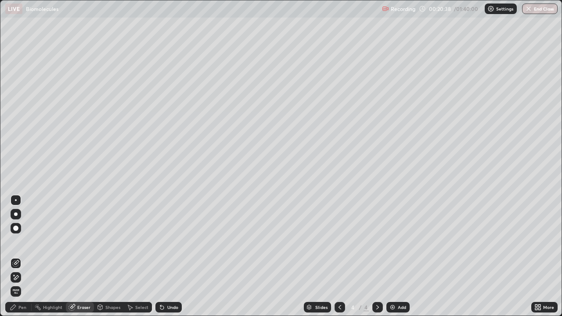
click at [26, 256] on div "Pen" at bounding box center [18, 307] width 26 height 11
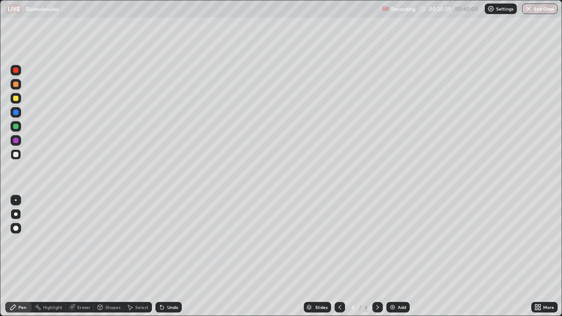
click at [18, 99] on div at bounding box center [15, 98] width 5 height 5
click at [16, 158] on div at bounding box center [16, 154] width 11 height 11
click at [18, 98] on div at bounding box center [15, 98] width 5 height 5
click at [20, 155] on div at bounding box center [16, 154] width 11 height 11
click at [179, 256] on div "Undo" at bounding box center [168, 307] width 26 height 11
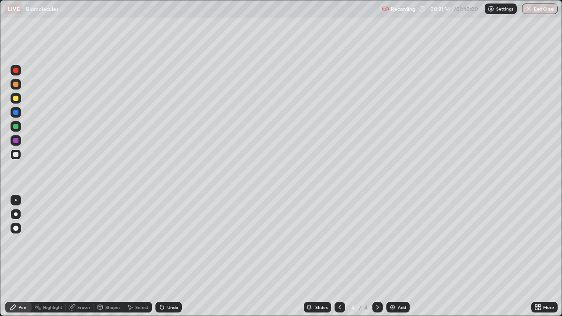
click at [186, 256] on div "Slides 4 / 4 Add" at bounding box center [357, 308] width 350 height 18
click at [176, 256] on div "Undo" at bounding box center [172, 307] width 11 height 4
click at [528, 197] on button "Undo" at bounding box center [515, 196] width 25 height 11
click at [14, 155] on div at bounding box center [15, 154] width 5 height 5
click at [14, 126] on div at bounding box center [15, 126] width 5 height 5
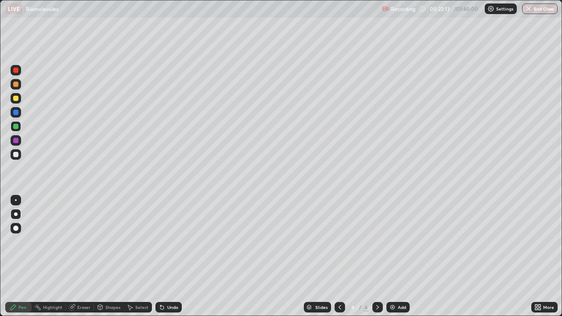
click at [19, 155] on div at bounding box center [16, 154] width 11 height 11
click at [18, 128] on div at bounding box center [16, 126] width 11 height 11
click at [17, 153] on div at bounding box center [15, 154] width 5 height 5
click at [402, 256] on div "Add" at bounding box center [398, 307] width 23 height 11
click at [16, 99] on div at bounding box center [15, 98] width 5 height 5
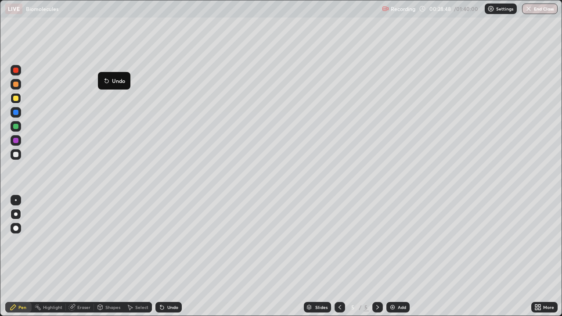
click at [103, 76] on button "Undo" at bounding box center [113, 81] width 25 height 11
click at [16, 112] on div at bounding box center [15, 112] width 5 height 5
click at [172, 256] on div "Undo" at bounding box center [168, 307] width 26 height 11
click at [171, 256] on div "Undo" at bounding box center [172, 307] width 11 height 4
click at [16, 126] on div at bounding box center [15, 126] width 5 height 5
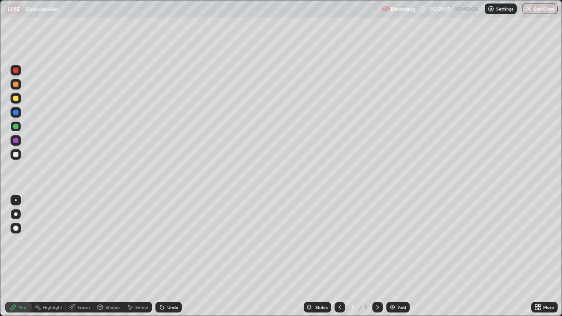
click at [15, 100] on div at bounding box center [15, 98] width 5 height 5
click at [16, 156] on div at bounding box center [15, 154] width 5 height 5
click at [16, 127] on div at bounding box center [15, 126] width 5 height 5
click at [18, 155] on div at bounding box center [15, 154] width 5 height 5
click at [18, 114] on div at bounding box center [16, 112] width 11 height 11
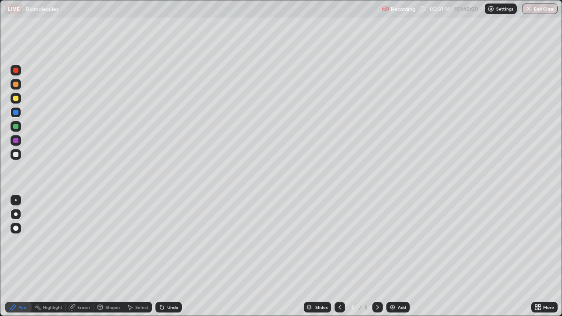
click at [16, 70] on div at bounding box center [15, 70] width 5 height 5
click at [16, 157] on div at bounding box center [15, 154] width 5 height 5
click at [17, 114] on div at bounding box center [15, 112] width 5 height 5
click at [16, 127] on div at bounding box center [15, 126] width 5 height 5
click at [16, 155] on div at bounding box center [15, 154] width 5 height 5
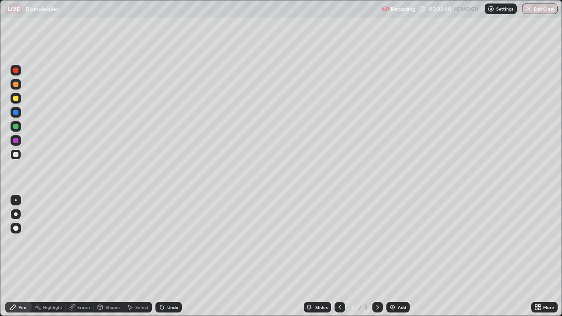
click at [17, 141] on div at bounding box center [15, 140] width 5 height 5
click at [396, 256] on div "Add" at bounding box center [398, 307] width 23 height 11
click at [16, 98] on div at bounding box center [15, 98] width 5 height 5
click at [15, 156] on div at bounding box center [15, 154] width 5 height 5
click at [18, 114] on div at bounding box center [15, 112] width 5 height 5
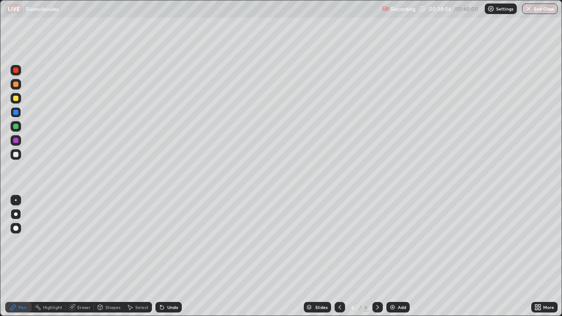
click at [16, 86] on div at bounding box center [15, 84] width 5 height 5
click at [17, 126] on div at bounding box center [15, 126] width 5 height 5
click at [15, 141] on div at bounding box center [15, 140] width 5 height 5
click at [16, 155] on div at bounding box center [15, 154] width 5 height 5
click at [170, 256] on div "Undo" at bounding box center [172, 307] width 11 height 4
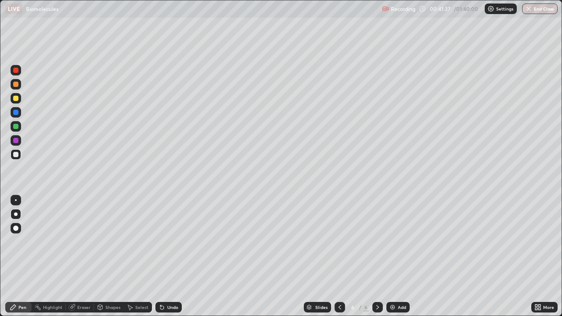
click at [170, 256] on div "Undo" at bounding box center [168, 307] width 26 height 11
click at [178, 256] on div "Undo" at bounding box center [168, 307] width 26 height 11
click at [177, 256] on div "Undo" at bounding box center [168, 307] width 26 height 11
click at [19, 129] on div at bounding box center [16, 126] width 11 height 11
click at [171, 256] on div "Undo" at bounding box center [172, 307] width 11 height 4
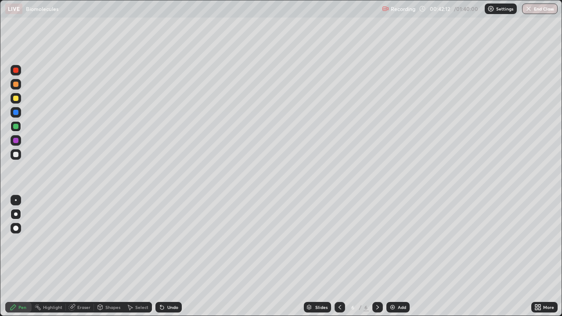
click at [19, 157] on div at bounding box center [16, 154] width 11 height 11
click at [165, 256] on div "Undo" at bounding box center [168, 307] width 26 height 11
click at [167, 256] on div "Undo" at bounding box center [172, 307] width 11 height 4
click at [164, 256] on div "Undo" at bounding box center [168, 307] width 26 height 11
click at [390, 256] on img at bounding box center [392, 307] width 7 height 7
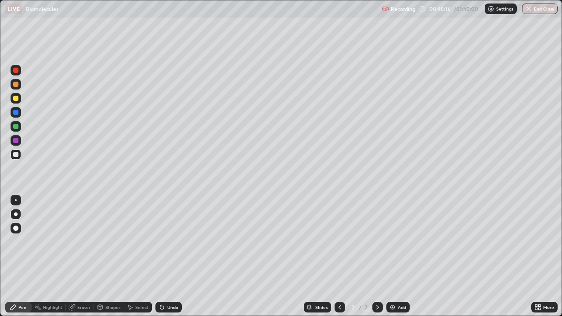
click at [18, 88] on div at bounding box center [16, 84] width 11 height 11
click at [17, 99] on div at bounding box center [15, 98] width 5 height 5
click at [110, 256] on div "Shapes" at bounding box center [112, 307] width 15 height 4
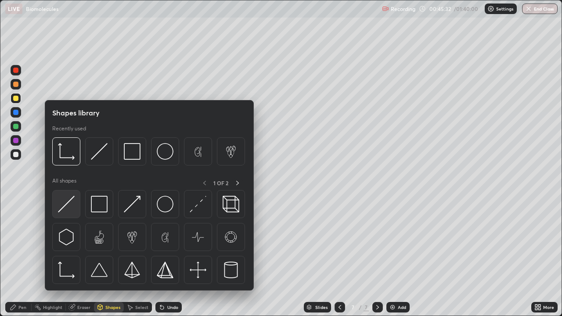
click at [72, 203] on img at bounding box center [66, 204] width 17 height 17
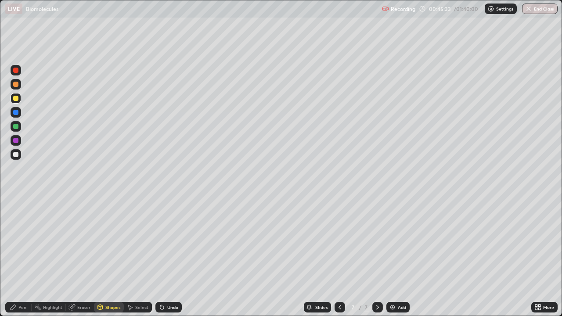
click at [16, 155] on div at bounding box center [15, 154] width 5 height 5
click at [27, 256] on div "Pen" at bounding box center [18, 307] width 26 height 11
click at [16, 99] on div at bounding box center [15, 98] width 5 height 5
click at [18, 83] on div at bounding box center [15, 84] width 5 height 5
click at [18, 157] on div at bounding box center [15, 154] width 5 height 5
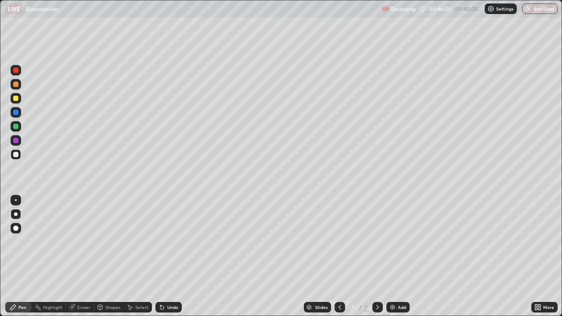
click at [16, 127] on div at bounding box center [15, 126] width 5 height 5
click at [166, 256] on div "Undo" at bounding box center [168, 307] width 26 height 11
click at [402, 256] on div "Add" at bounding box center [402, 307] width 8 height 4
click at [339, 256] on icon at bounding box center [339, 307] width 7 height 7
click at [377, 256] on icon at bounding box center [377, 307] width 7 height 7
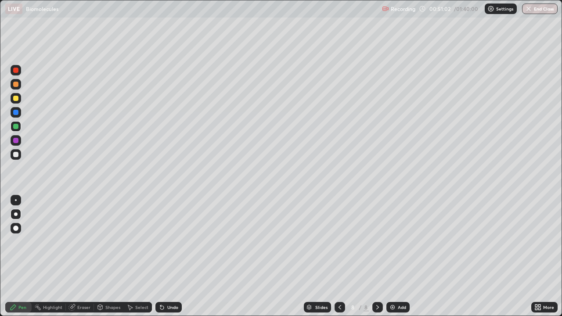
click at [16, 84] on div at bounding box center [15, 84] width 5 height 5
click at [170, 256] on div "Undo" at bounding box center [172, 307] width 11 height 4
click at [163, 256] on icon at bounding box center [162, 307] width 7 height 7
click at [17, 98] on div at bounding box center [15, 98] width 5 height 5
click at [165, 256] on div "Undo" at bounding box center [168, 307] width 26 height 11
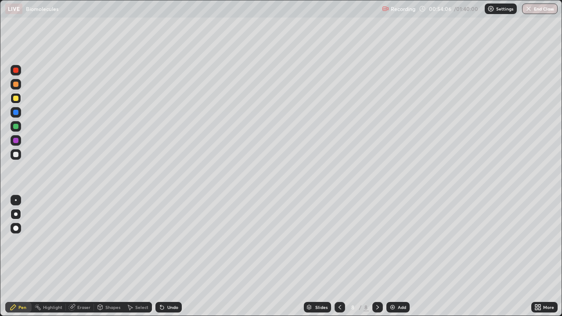
click at [16, 155] on div at bounding box center [15, 154] width 5 height 5
click at [18, 116] on div at bounding box center [16, 112] width 11 height 11
click at [16, 129] on div at bounding box center [15, 126] width 5 height 5
click at [167, 256] on div "Undo" at bounding box center [172, 307] width 11 height 4
click at [110, 256] on div "Shapes" at bounding box center [112, 307] width 15 height 4
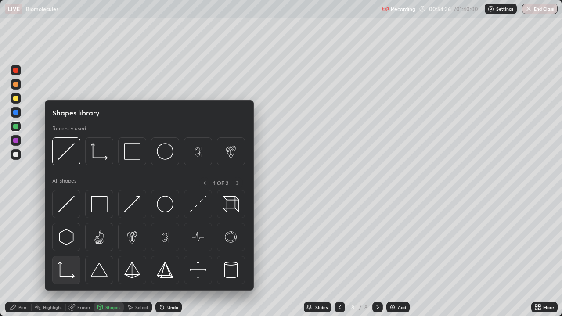
click at [66, 256] on img at bounding box center [66, 270] width 17 height 17
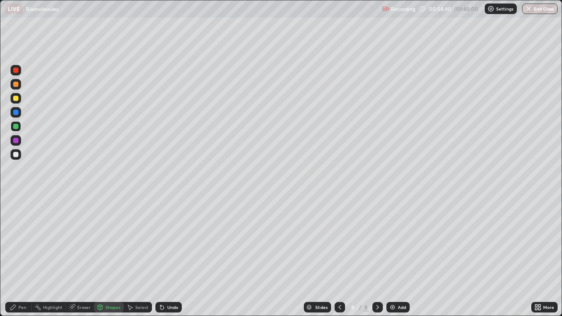
click at [15, 155] on div at bounding box center [15, 154] width 5 height 5
click at [25, 256] on div "Pen" at bounding box center [22, 307] width 8 height 4
click at [173, 256] on div "Undo" at bounding box center [172, 307] width 11 height 4
click at [167, 256] on div "Undo" at bounding box center [172, 307] width 11 height 4
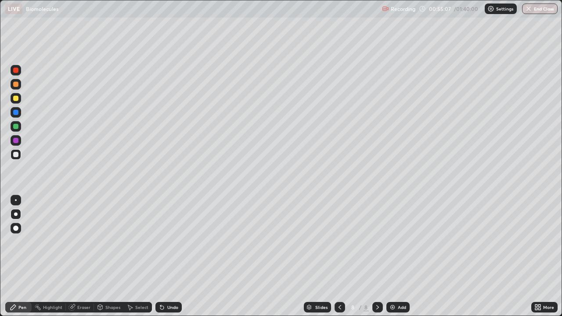
click at [169, 256] on div "Undo" at bounding box center [172, 307] width 11 height 4
click at [17, 143] on div at bounding box center [15, 140] width 5 height 5
click at [20, 156] on div at bounding box center [16, 154] width 11 height 11
click at [178, 256] on div "Undo" at bounding box center [168, 307] width 26 height 11
click at [177, 256] on div "Undo" at bounding box center [168, 307] width 26 height 11
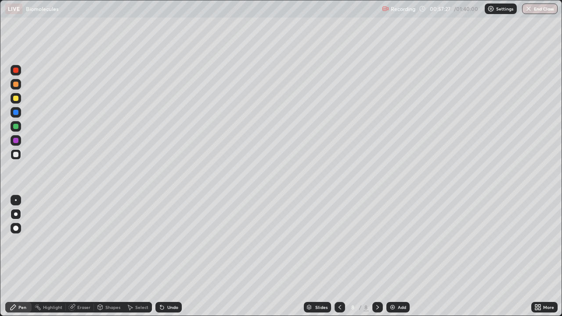
click at [177, 256] on div "Undo" at bounding box center [168, 307] width 26 height 11
click at [176, 256] on div "Undo" at bounding box center [172, 307] width 11 height 4
click at [17, 100] on div at bounding box center [15, 98] width 5 height 5
click at [16, 155] on div at bounding box center [15, 154] width 5 height 5
click at [400, 256] on div "Add" at bounding box center [402, 307] width 8 height 4
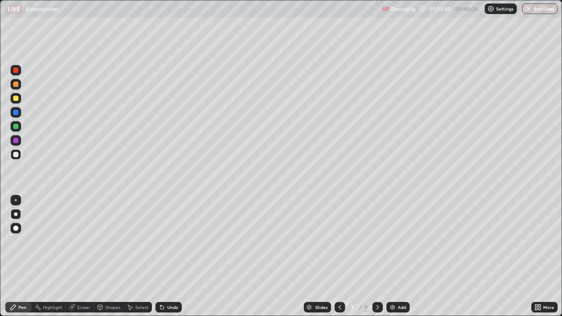
click at [18, 99] on div at bounding box center [15, 98] width 5 height 5
click at [20, 113] on div at bounding box center [16, 112] width 11 height 11
click at [16, 155] on div at bounding box center [15, 154] width 5 height 5
click at [16, 115] on div at bounding box center [15, 112] width 5 height 5
click at [16, 126] on div at bounding box center [15, 126] width 5 height 5
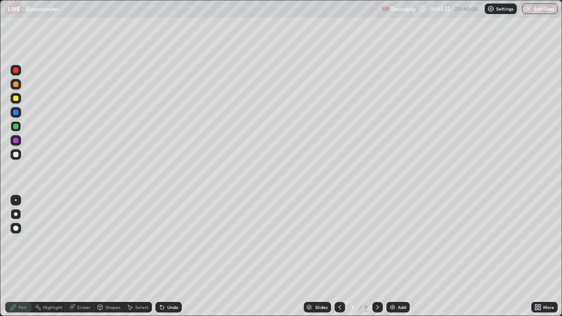
click at [18, 156] on div at bounding box center [16, 154] width 11 height 11
click at [178, 256] on div "Undo" at bounding box center [168, 307] width 26 height 11
click at [171, 256] on div "Undo" at bounding box center [172, 307] width 11 height 4
click at [339, 256] on icon at bounding box center [339, 307] width 7 height 7
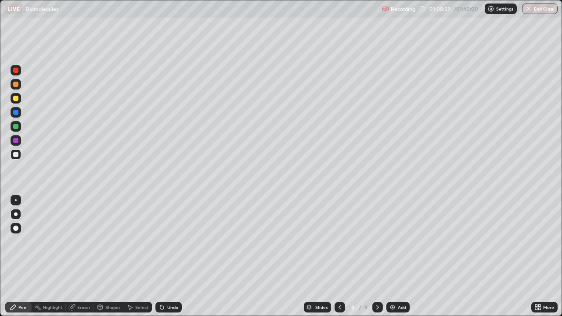
click at [377, 256] on icon at bounding box center [377, 307] width 7 height 7
click at [16, 112] on div at bounding box center [15, 112] width 5 height 5
click at [16, 143] on div at bounding box center [15, 140] width 5 height 5
click at [15, 154] on div at bounding box center [15, 154] width 5 height 5
click at [16, 112] on div at bounding box center [15, 112] width 5 height 5
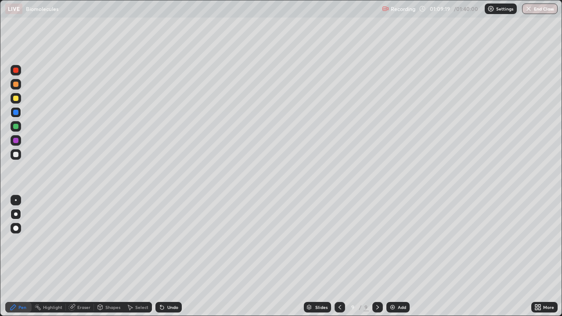
click at [18, 98] on div at bounding box center [15, 98] width 5 height 5
click at [17, 74] on div at bounding box center [16, 70] width 11 height 11
click at [15, 98] on div at bounding box center [15, 98] width 5 height 5
click at [16, 142] on div at bounding box center [15, 140] width 5 height 5
click at [16, 71] on div at bounding box center [15, 70] width 5 height 5
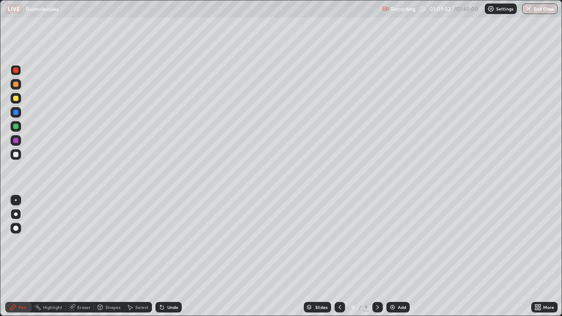
click at [16, 101] on div at bounding box center [15, 98] width 5 height 5
click at [17, 142] on div at bounding box center [15, 140] width 5 height 5
click at [167, 256] on div "Undo" at bounding box center [172, 307] width 11 height 4
click at [16, 83] on div at bounding box center [15, 84] width 5 height 5
click at [17, 70] on div at bounding box center [15, 70] width 5 height 5
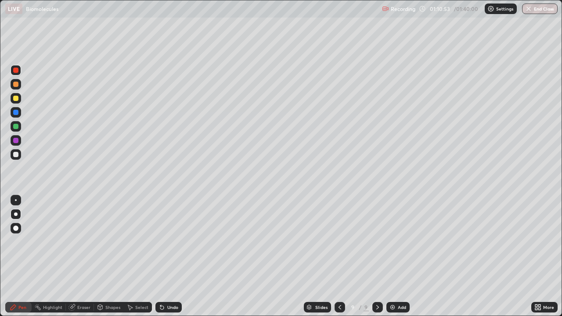
click at [15, 155] on div at bounding box center [15, 154] width 5 height 5
click at [170, 256] on div "Undo" at bounding box center [172, 307] width 11 height 4
click at [172, 256] on div "Undo" at bounding box center [172, 307] width 11 height 4
click at [173, 256] on div "Undo" at bounding box center [172, 307] width 11 height 4
click at [396, 256] on div "Add" at bounding box center [398, 307] width 23 height 11
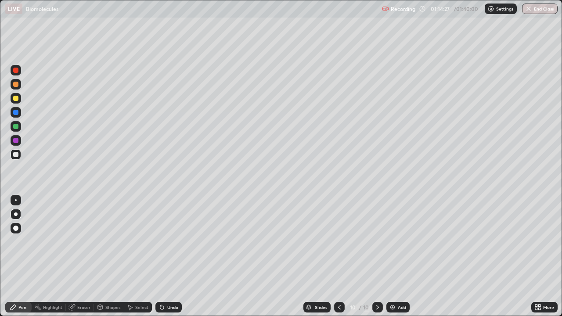
click at [17, 85] on div at bounding box center [15, 84] width 5 height 5
click at [18, 112] on div at bounding box center [15, 112] width 5 height 5
click at [171, 256] on div "Undo" at bounding box center [168, 307] width 26 height 11
click at [172, 256] on div "Undo" at bounding box center [172, 307] width 11 height 4
click at [171, 256] on div "Undo" at bounding box center [172, 307] width 11 height 4
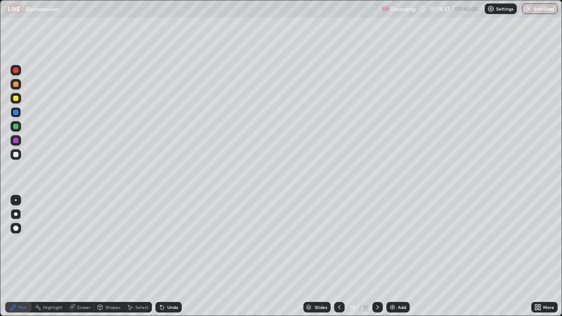
click at [169, 256] on div "Undo" at bounding box center [172, 307] width 11 height 4
click at [16, 102] on div at bounding box center [16, 98] width 11 height 11
click at [17, 113] on div at bounding box center [15, 112] width 5 height 5
click at [18, 126] on div at bounding box center [15, 126] width 5 height 5
click at [18, 112] on div at bounding box center [15, 112] width 5 height 5
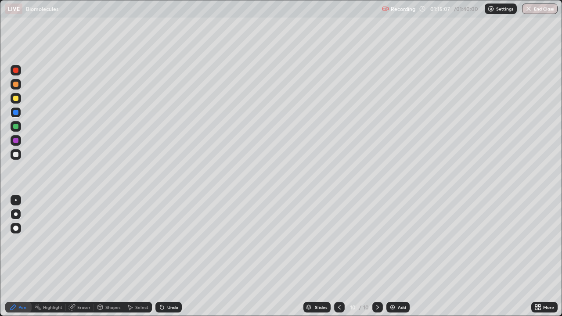
click at [15, 99] on div at bounding box center [15, 98] width 5 height 5
click at [17, 141] on div at bounding box center [15, 140] width 5 height 5
click at [14, 85] on div at bounding box center [15, 84] width 5 height 5
click at [168, 256] on div "Undo" at bounding box center [168, 307] width 26 height 11
click at [171, 256] on div "Undo" at bounding box center [172, 307] width 11 height 4
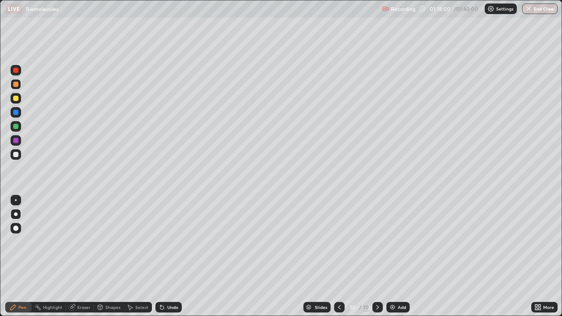
click at [168, 256] on div "Undo" at bounding box center [172, 307] width 11 height 4
click at [338, 256] on icon at bounding box center [339, 307] width 7 height 7
click at [18, 155] on div at bounding box center [15, 154] width 5 height 5
click at [18, 86] on div at bounding box center [16, 84] width 11 height 11
click at [375, 256] on div at bounding box center [377, 307] width 11 height 11
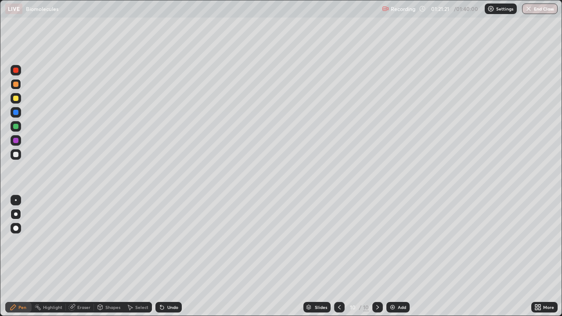
click at [17, 156] on div at bounding box center [15, 154] width 5 height 5
click at [113, 256] on div "Shapes" at bounding box center [112, 307] width 15 height 4
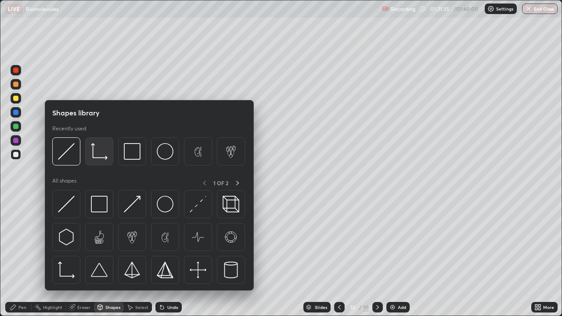
click at [101, 159] on img at bounding box center [99, 151] width 17 height 17
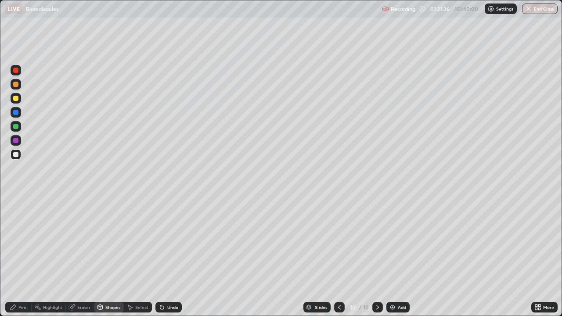
click at [17, 124] on div at bounding box center [15, 126] width 5 height 5
click at [25, 256] on div "Pen" at bounding box center [18, 307] width 26 height 11
click at [16, 152] on div at bounding box center [15, 154] width 5 height 5
click at [16, 71] on div at bounding box center [15, 70] width 5 height 5
click at [19, 155] on div at bounding box center [16, 154] width 11 height 11
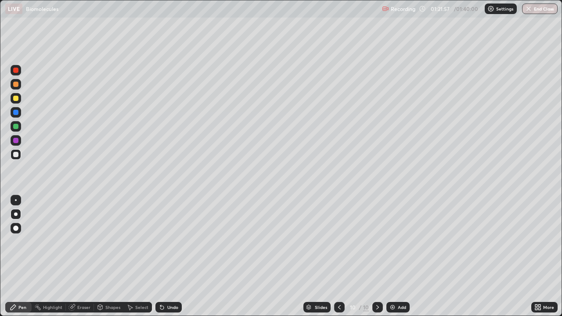
click at [17, 112] on div at bounding box center [15, 112] width 5 height 5
click at [16, 85] on div at bounding box center [15, 84] width 5 height 5
click at [19, 158] on div at bounding box center [16, 154] width 11 height 11
click at [340, 256] on icon at bounding box center [339, 307] width 7 height 7
click at [19, 141] on div at bounding box center [16, 140] width 11 height 11
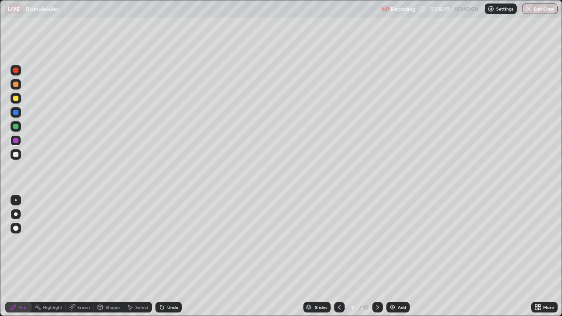
click at [16, 99] on div at bounding box center [15, 98] width 5 height 5
click at [18, 72] on div at bounding box center [15, 70] width 5 height 5
click at [16, 140] on div at bounding box center [15, 140] width 5 height 5
click at [18, 98] on div at bounding box center [15, 98] width 5 height 5
click at [18, 71] on div at bounding box center [15, 70] width 5 height 5
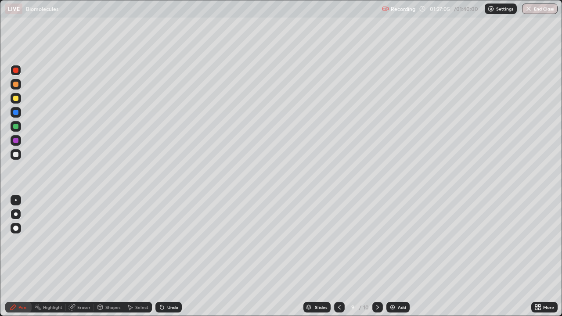
click at [176, 256] on div "Undo" at bounding box center [172, 307] width 11 height 4
click at [161, 256] on icon at bounding box center [162, 308] width 4 height 4
click at [171, 256] on div "Undo" at bounding box center [168, 307] width 26 height 11
click at [174, 256] on div "Undo" at bounding box center [168, 307] width 26 height 11
click at [177, 256] on div "Undo" at bounding box center [168, 307] width 26 height 11
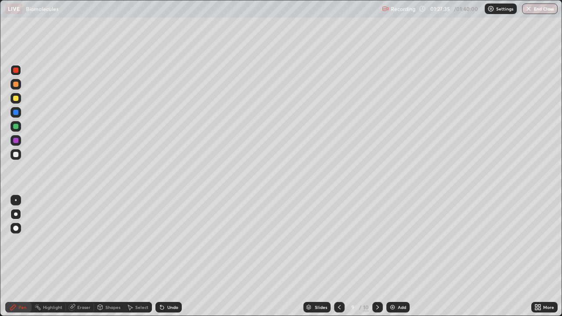
click at [16, 155] on div at bounding box center [15, 154] width 5 height 5
click at [378, 256] on icon at bounding box center [377, 307] width 3 height 4
click at [398, 256] on div "Add" at bounding box center [402, 307] width 8 height 4
click at [19, 100] on div at bounding box center [16, 98] width 11 height 11
click at [174, 256] on div "Undo" at bounding box center [172, 307] width 11 height 4
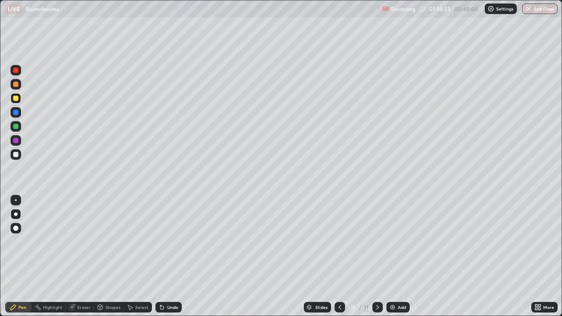
click at [172, 256] on div "Undo" at bounding box center [168, 307] width 26 height 11
click at [87, 256] on div "Eraser" at bounding box center [83, 307] width 13 height 4
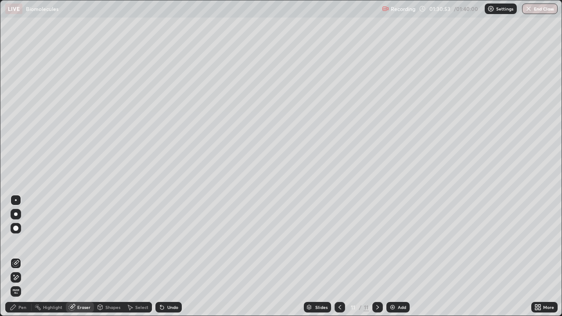
click at [27, 256] on div "Pen" at bounding box center [18, 307] width 26 height 11
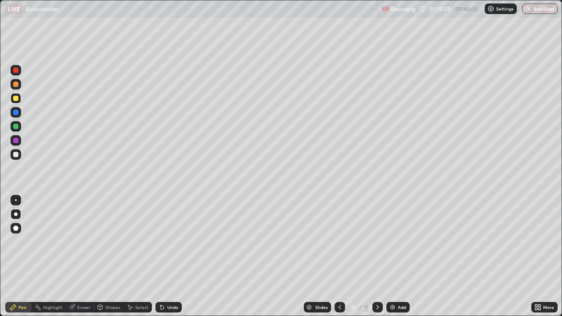
click at [176, 256] on div "Undo" at bounding box center [168, 307] width 26 height 11
click at [177, 256] on div "Undo" at bounding box center [168, 307] width 26 height 11
click at [178, 256] on div "Undo" at bounding box center [168, 307] width 26 height 11
click at [177, 256] on div "Undo" at bounding box center [168, 307] width 26 height 11
click at [339, 256] on icon at bounding box center [339, 307] width 7 height 7
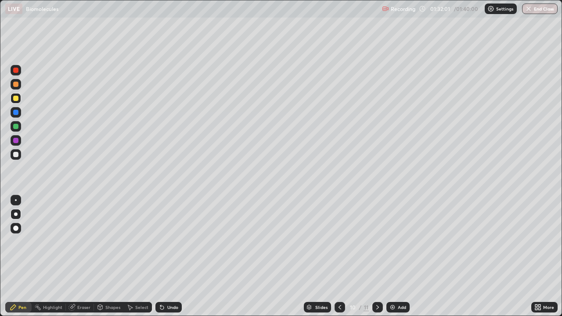
click at [344, 256] on div at bounding box center [340, 307] width 11 height 11
click at [372, 256] on div at bounding box center [377, 307] width 11 height 11
click at [376, 256] on icon at bounding box center [377, 307] width 7 height 7
click at [399, 256] on div "Add" at bounding box center [402, 307] width 8 height 4
click at [16, 155] on div at bounding box center [15, 154] width 5 height 5
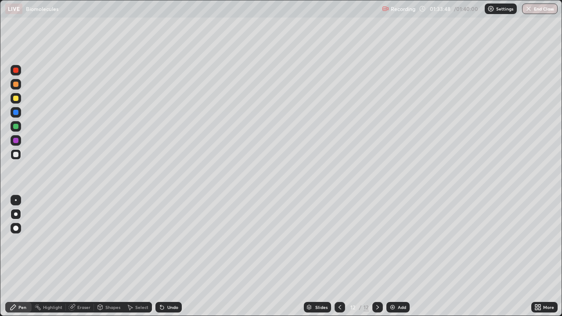
click at [339, 256] on icon at bounding box center [339, 307] width 7 height 7
click at [377, 256] on icon at bounding box center [377, 307] width 3 height 4
click at [378, 256] on icon at bounding box center [377, 307] width 3 height 4
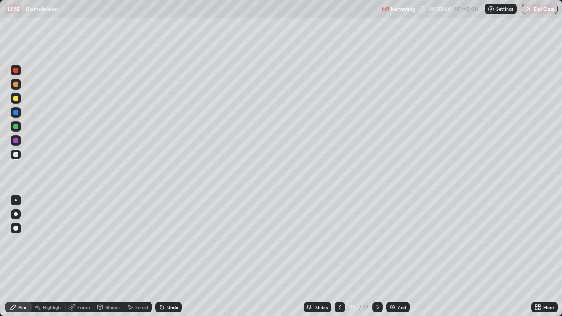
click at [377, 256] on icon at bounding box center [377, 307] width 7 height 7
click at [19, 100] on div at bounding box center [16, 98] width 11 height 11
click at [174, 256] on div "Undo" at bounding box center [168, 307] width 26 height 11
click at [171, 256] on div "Undo" at bounding box center [172, 307] width 11 height 4
click at [170, 256] on div "Undo" at bounding box center [168, 307] width 26 height 11
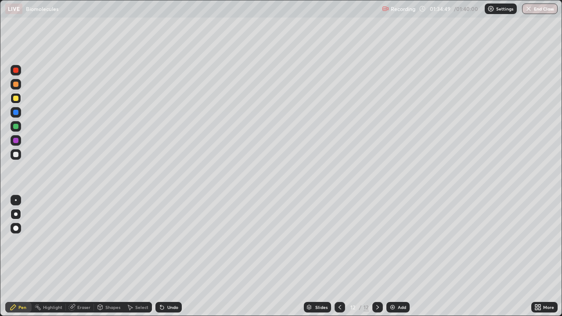
click at [15, 156] on div at bounding box center [15, 154] width 5 height 5
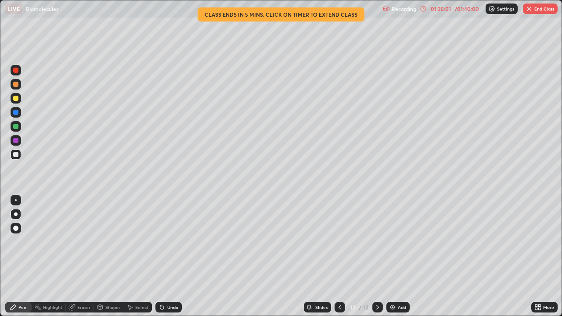
click at [16, 112] on div at bounding box center [15, 112] width 5 height 5
click at [16, 127] on div at bounding box center [15, 126] width 5 height 5
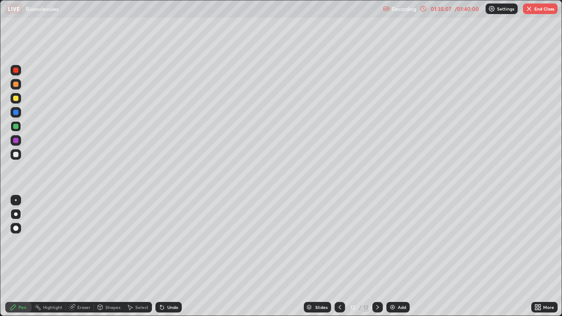
click at [172, 256] on div "Undo" at bounding box center [172, 307] width 11 height 4
click at [19, 155] on div at bounding box center [16, 154] width 11 height 11
click at [394, 256] on img at bounding box center [392, 307] width 7 height 7
click at [18, 84] on div at bounding box center [15, 84] width 5 height 5
click at [17, 153] on div at bounding box center [15, 154] width 5 height 5
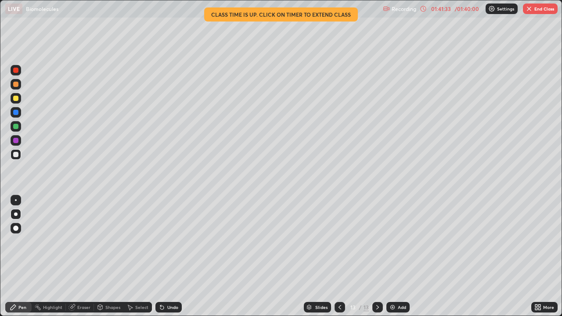
click at [542, 10] on button "End Class" at bounding box center [540, 9] width 35 height 11
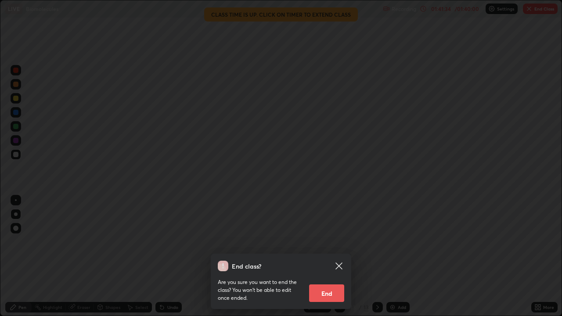
click at [332, 256] on button "End" at bounding box center [326, 294] width 35 height 18
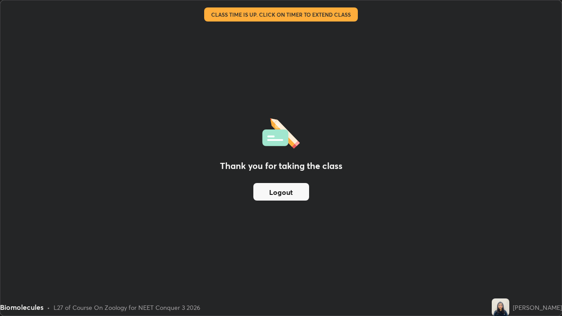
click at [286, 193] on button "Logout" at bounding box center [281, 192] width 56 height 18
